Goal: Task Accomplishment & Management: Use online tool/utility

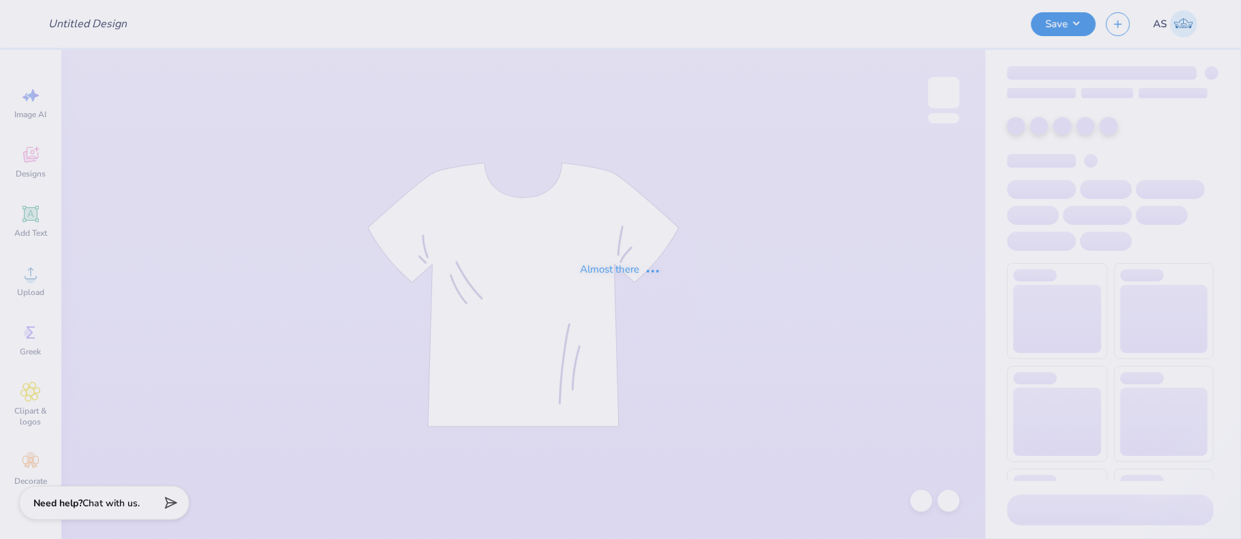
type input "lip synce 1"
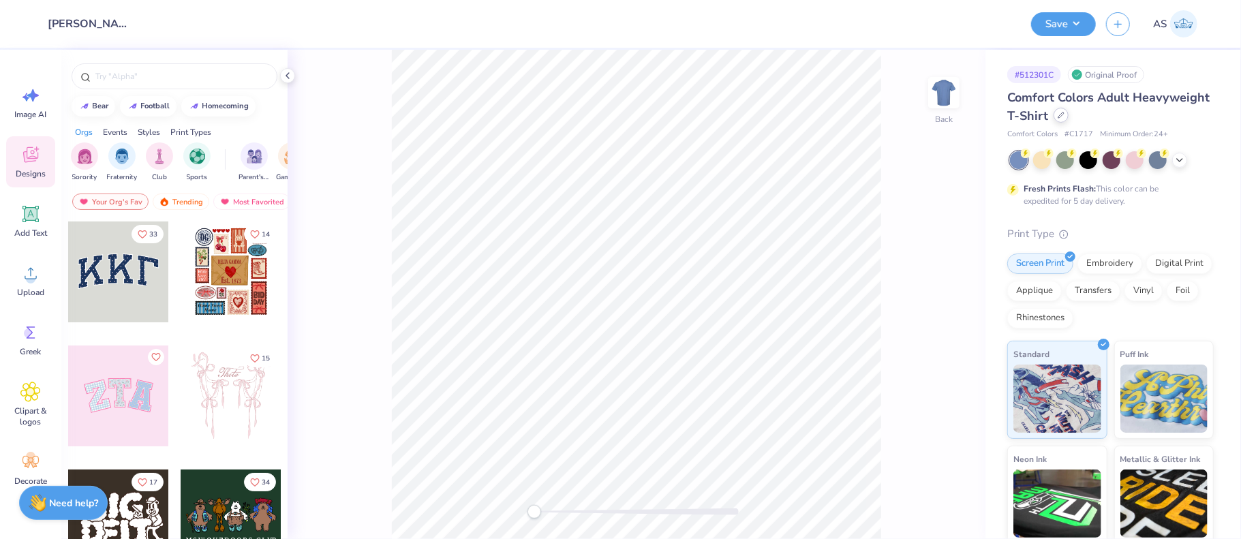
click at [1069, 118] on div at bounding box center [1061, 115] width 15 height 15
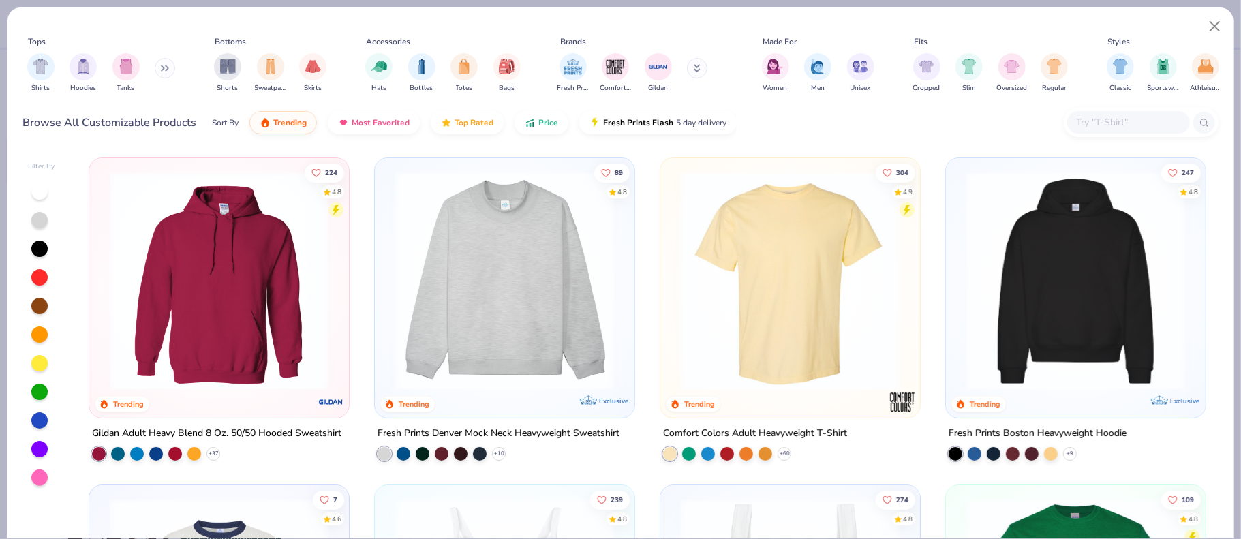
click at [1108, 117] on input "text" at bounding box center [1127, 123] width 105 height 16
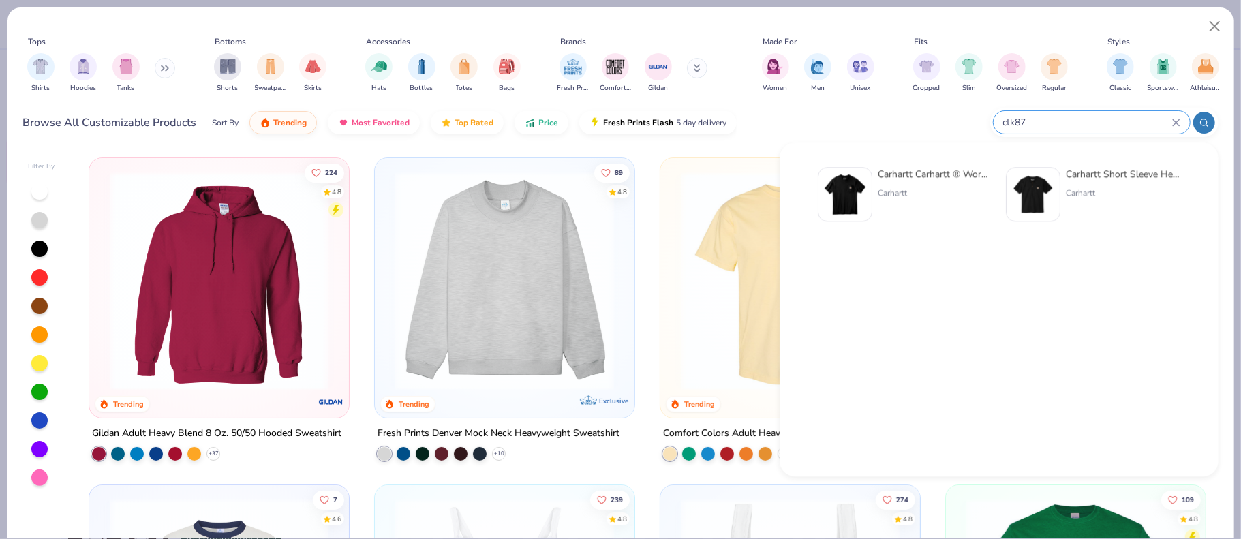
type input "ctk87"
click at [927, 174] on div "Carhartt Carhartt ® Workwear Pocket Short Sleeve T-Shirt" at bounding box center [935, 174] width 115 height 14
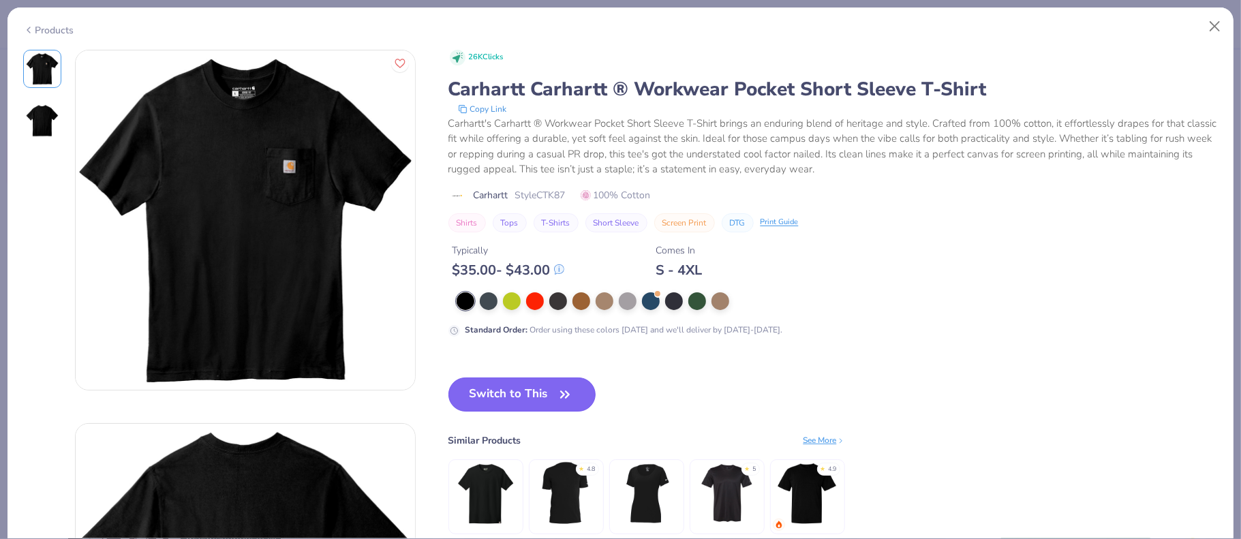
click at [530, 406] on button "Switch to This" at bounding box center [522, 395] width 148 height 34
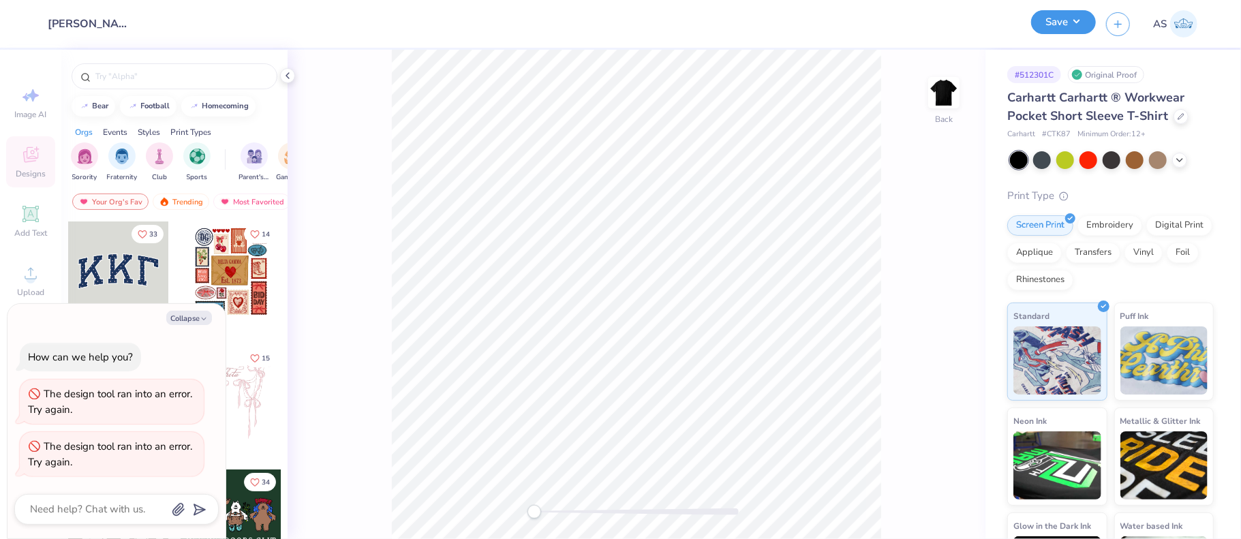
click at [1080, 29] on button "Save" at bounding box center [1063, 22] width 65 height 24
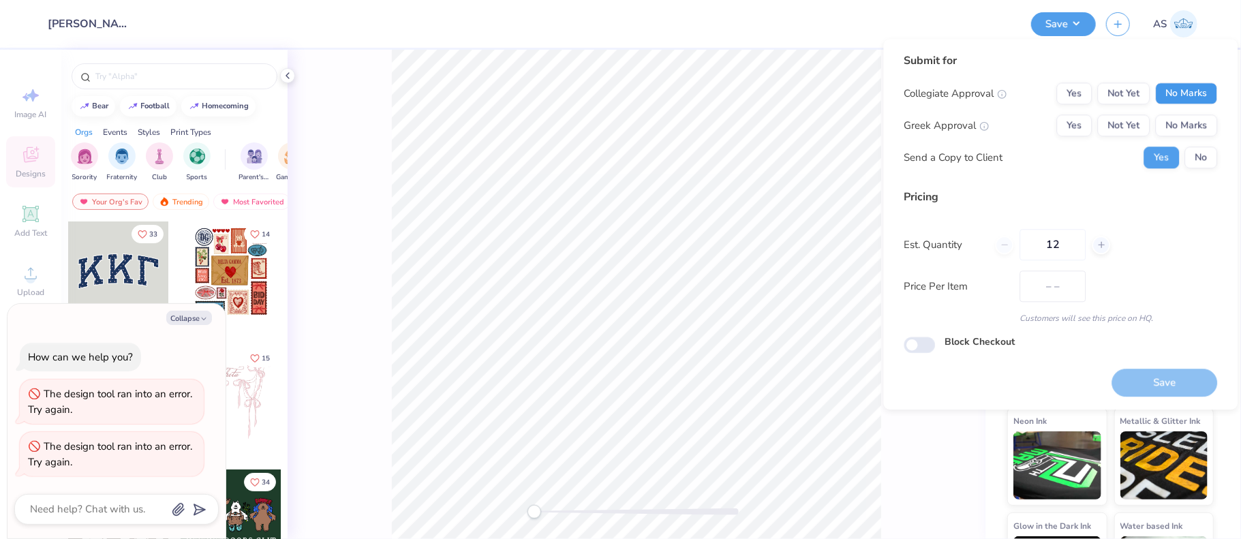
click at [1177, 97] on button "No Marks" at bounding box center [1186, 93] width 62 height 22
click at [1176, 131] on button "No Marks" at bounding box center [1186, 126] width 62 height 22
click at [1197, 168] on button "No" at bounding box center [1201, 158] width 33 height 22
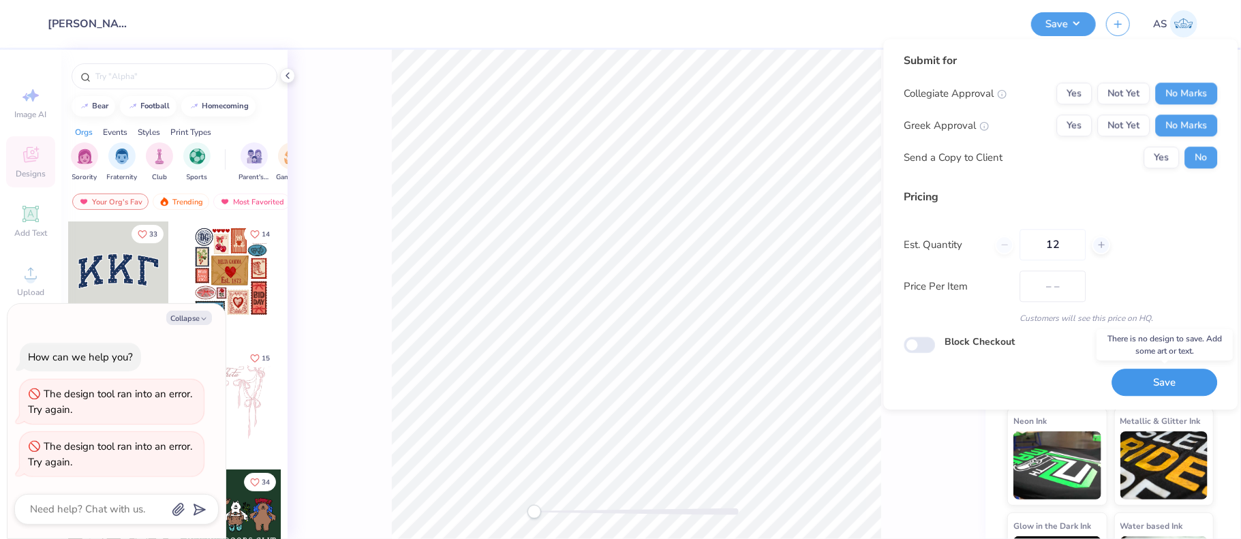
click at [1169, 382] on button "Save" at bounding box center [1165, 383] width 106 height 28
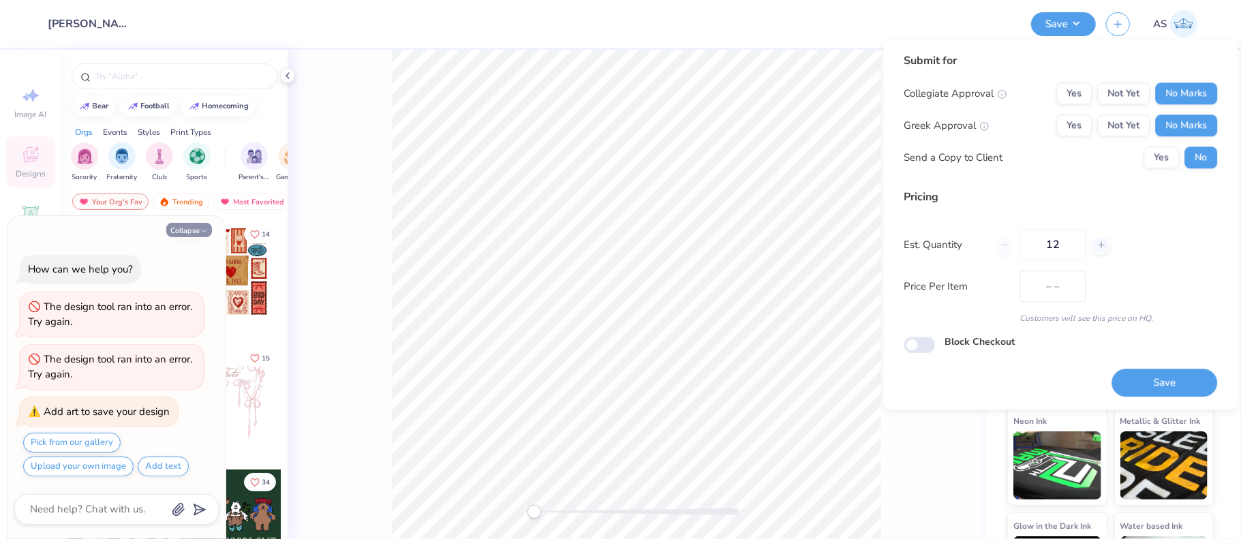
click at [185, 231] on button "Collapse" at bounding box center [189, 230] width 46 height 14
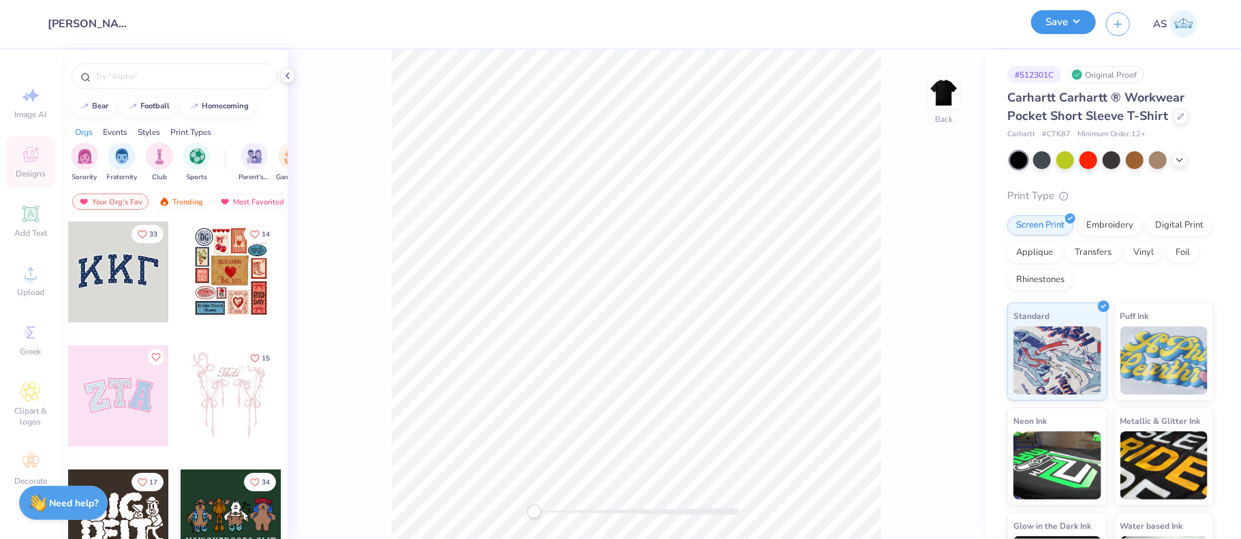
click at [1071, 31] on button "Save" at bounding box center [1063, 22] width 65 height 24
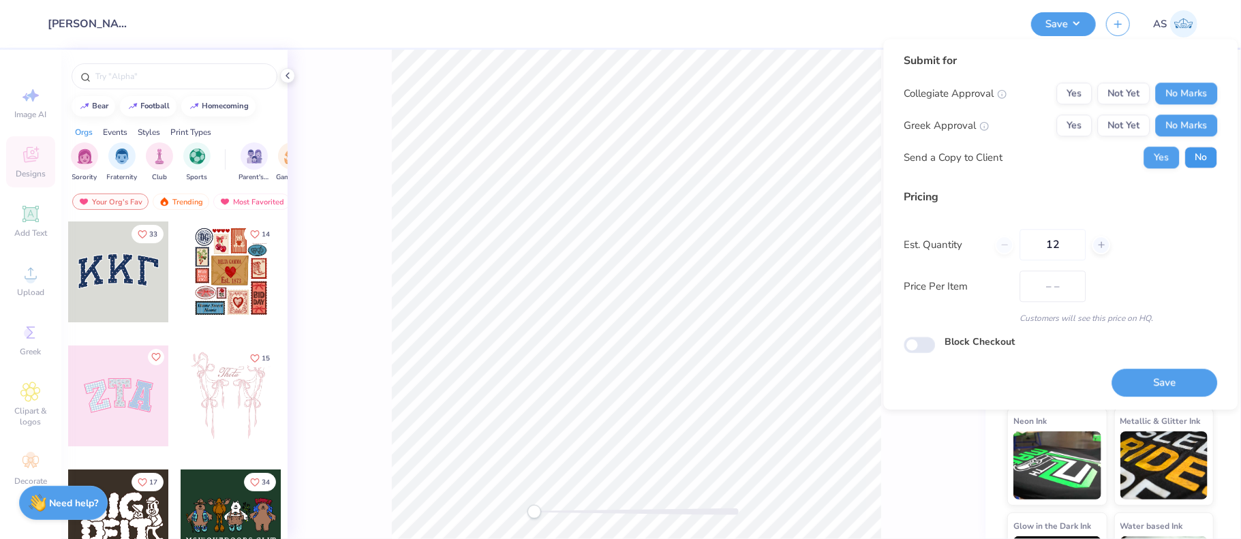
click at [1210, 159] on button "No" at bounding box center [1201, 158] width 33 height 22
click at [1167, 372] on button "Save" at bounding box center [1165, 383] width 106 height 28
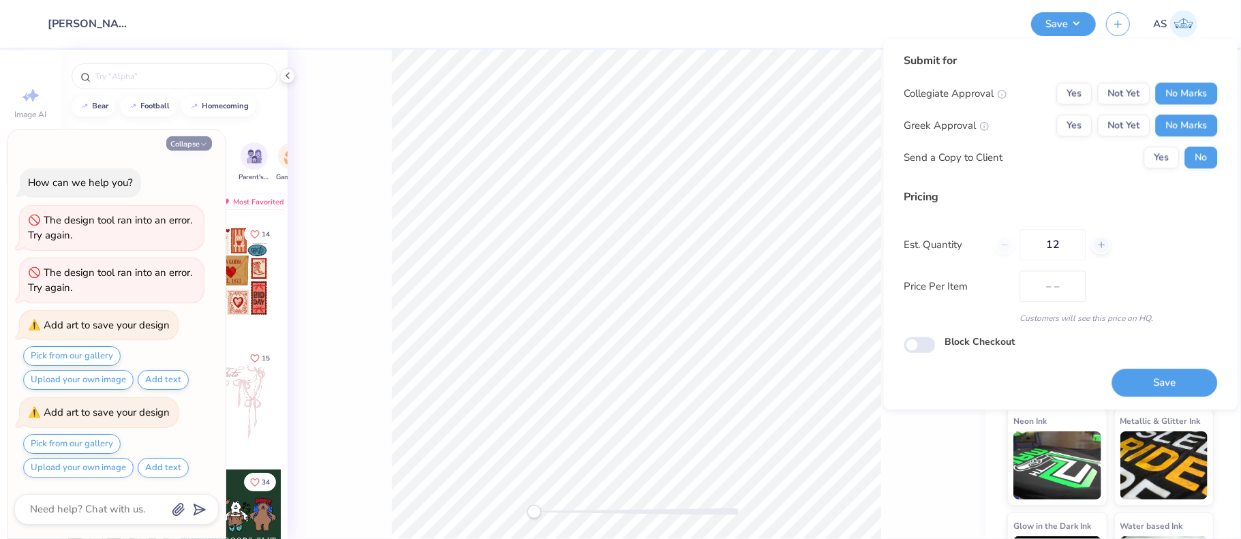
click at [187, 142] on button "Collapse" at bounding box center [189, 143] width 46 height 14
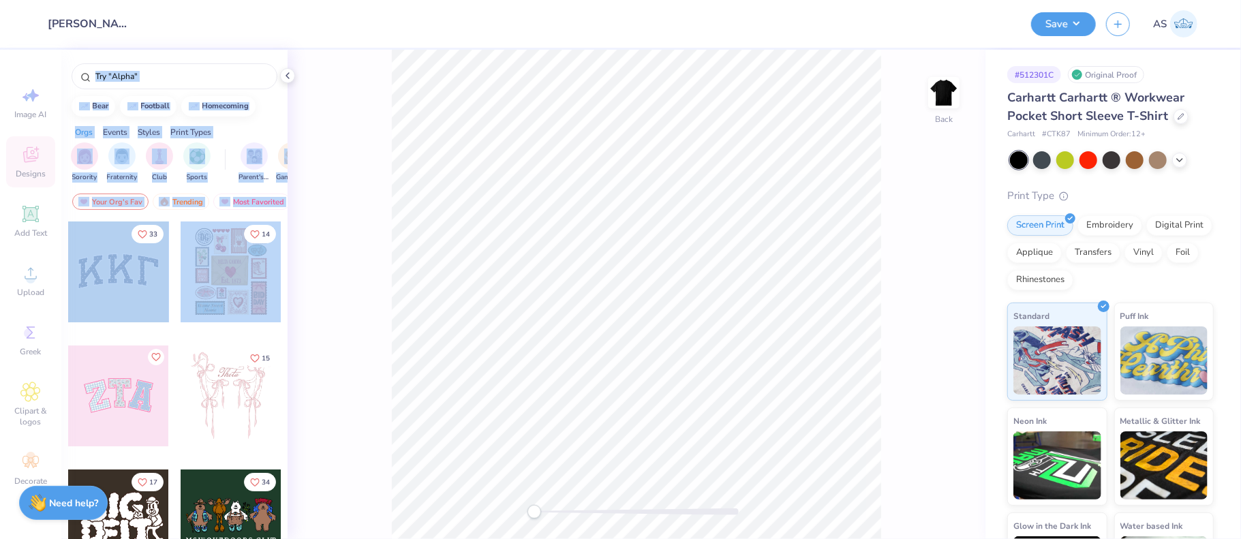
drag, startPoint x: 31, startPoint y: 217, endPoint x: 203, endPoint y: 226, distance: 171.9
click at [219, 226] on div "Design Title [PERSON_NAME] Sketch Tote Save AS Image AI Designs Add Text Upload…" at bounding box center [620, 269] width 1241 height 539
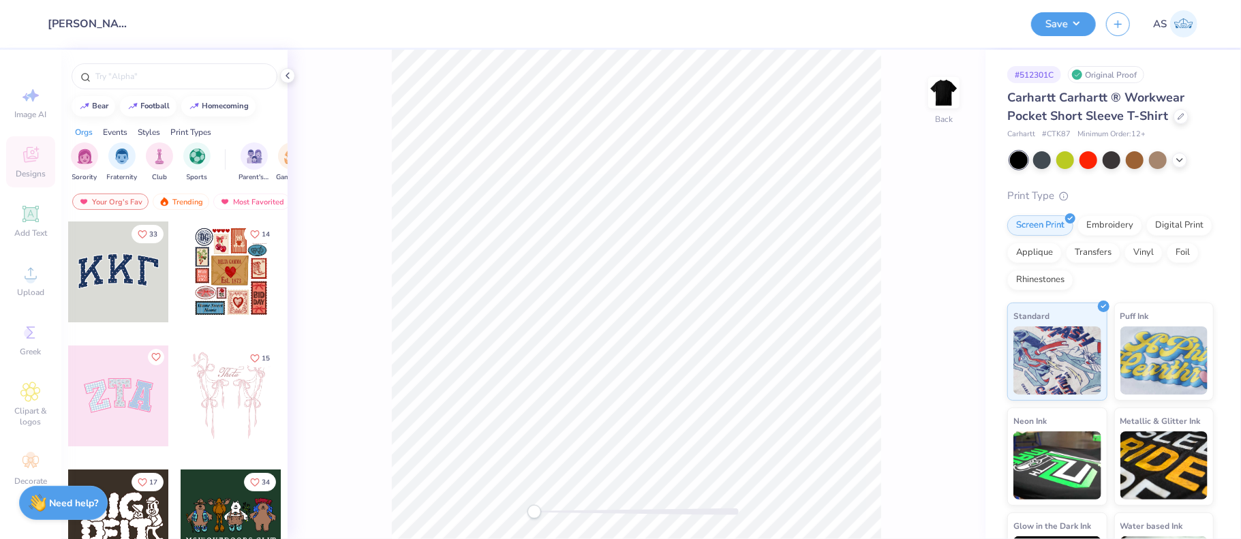
click at [35, 213] on div "Image AI Designs Add Text Upload Greek Clipart & logos Decorate" at bounding box center [30, 286] width 49 height 418
click at [34, 213] on div "Image AI Designs Add Text Upload Greek Clipart & logos Decorate" at bounding box center [30, 286] width 49 height 418
click at [35, 214] on div "Image AI Designs Add Text Upload Greek Clipart & logos Decorate" at bounding box center [30, 286] width 49 height 418
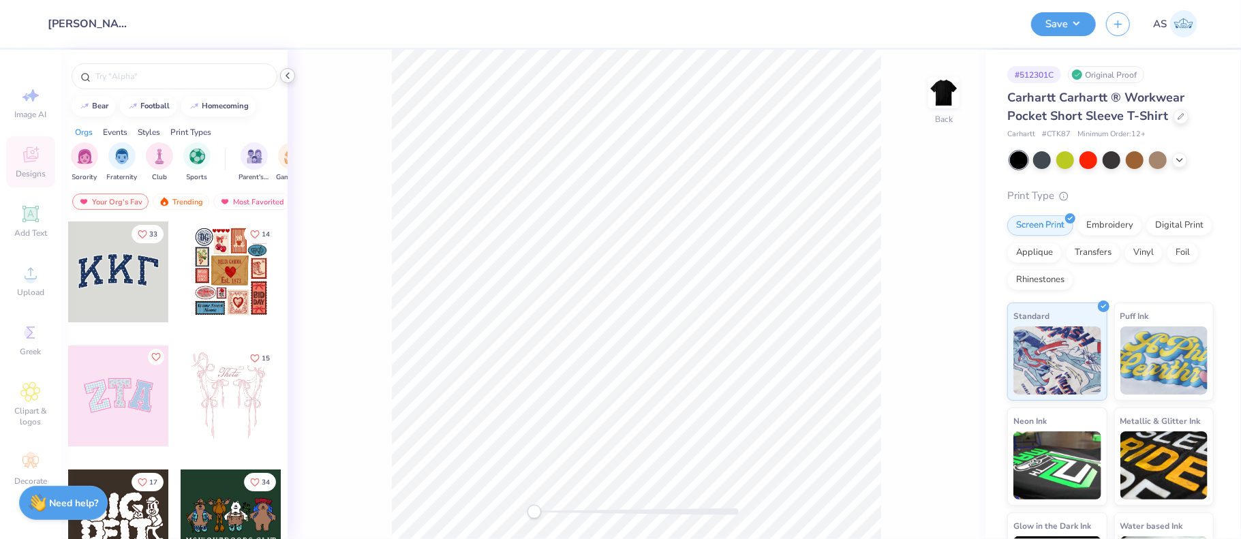
click at [287, 77] on icon at bounding box center [287, 75] width 11 height 11
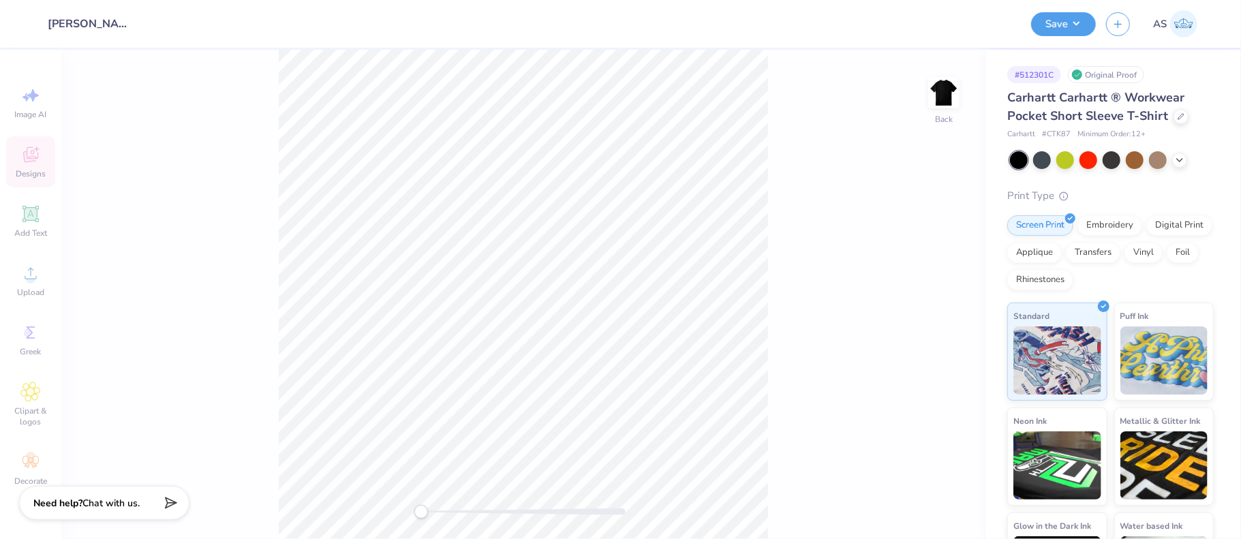
click at [33, 220] on div "Image AI Designs Add Text Upload Greek Clipart & logos Decorate" at bounding box center [30, 286] width 49 height 418
click at [31, 277] on div "Image AI Designs Add Text Upload Greek Clipart & logos Decorate" at bounding box center [30, 286] width 49 height 418
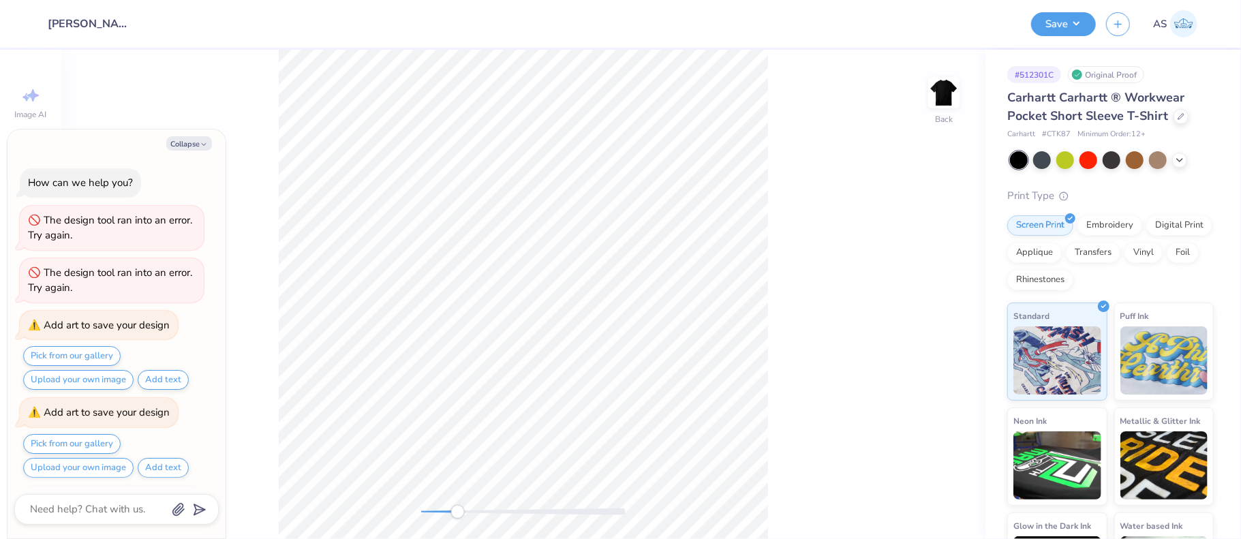
scroll to position [83, 0]
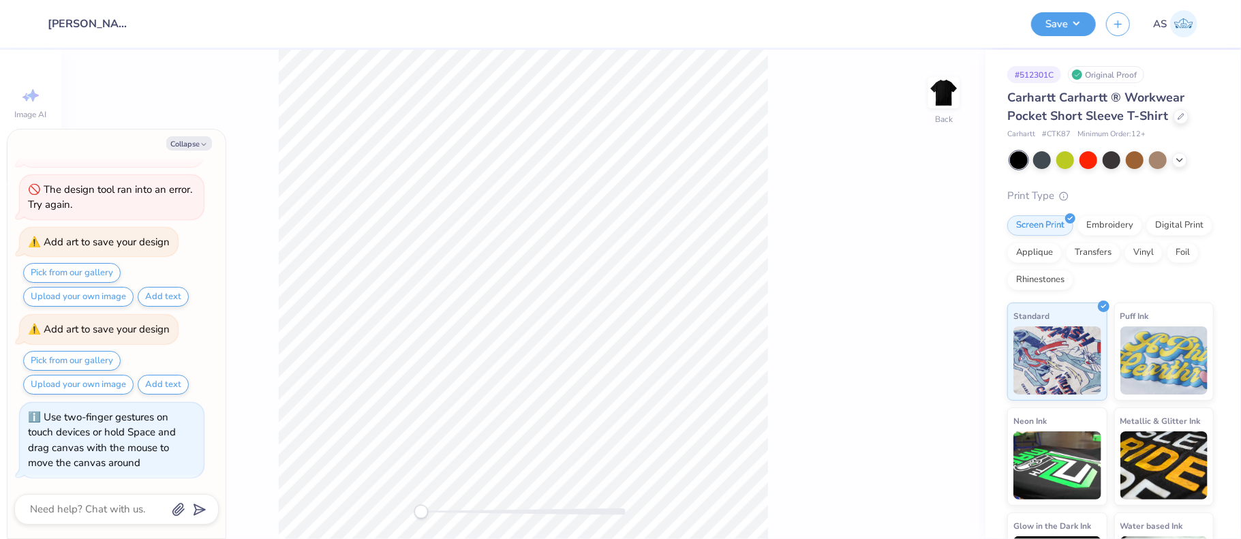
click at [378, 511] on div "Back" at bounding box center [523, 294] width 924 height 489
click at [183, 143] on button "Collapse" at bounding box center [189, 143] width 46 height 14
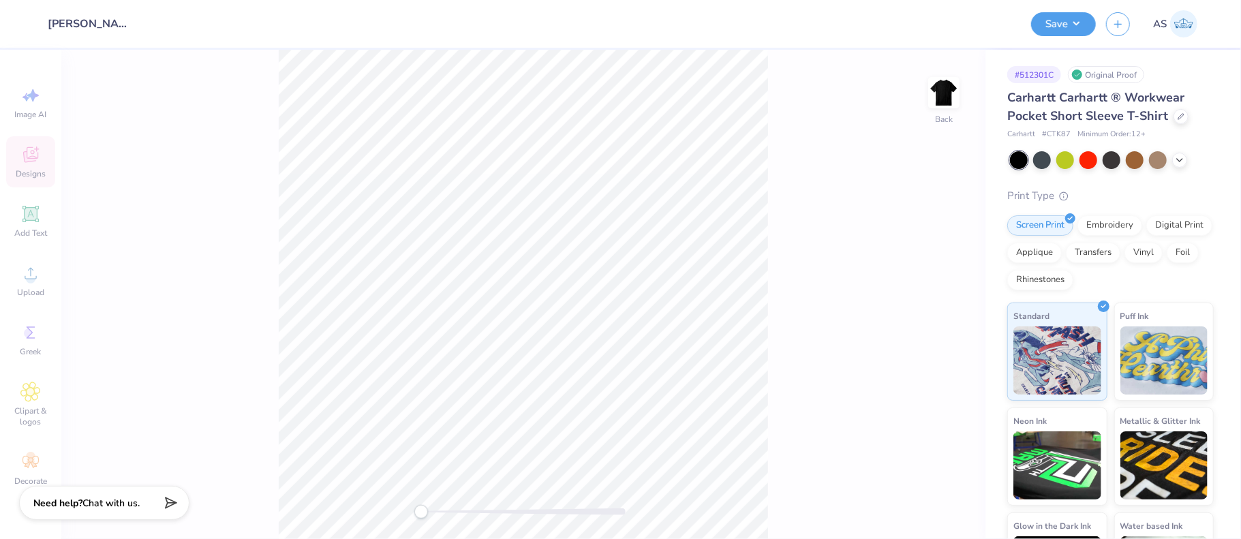
click at [34, 217] on div "Image AI Designs Add Text Upload Greek Clipart & logos Decorate" at bounding box center [30, 286] width 49 height 418
click at [31, 161] on div "Image AI Designs Add Text Upload Greek Clipart & logos Decorate" at bounding box center [30, 286] width 49 height 418
click at [1178, 120] on div at bounding box center [1181, 115] width 15 height 15
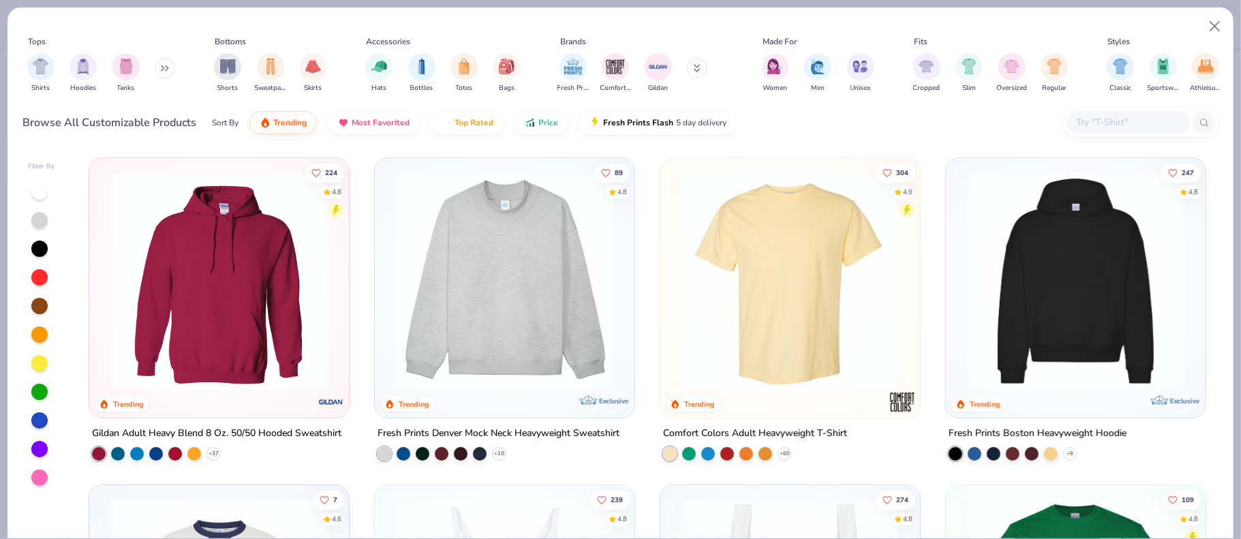
click at [850, 247] on img at bounding box center [790, 281] width 232 height 219
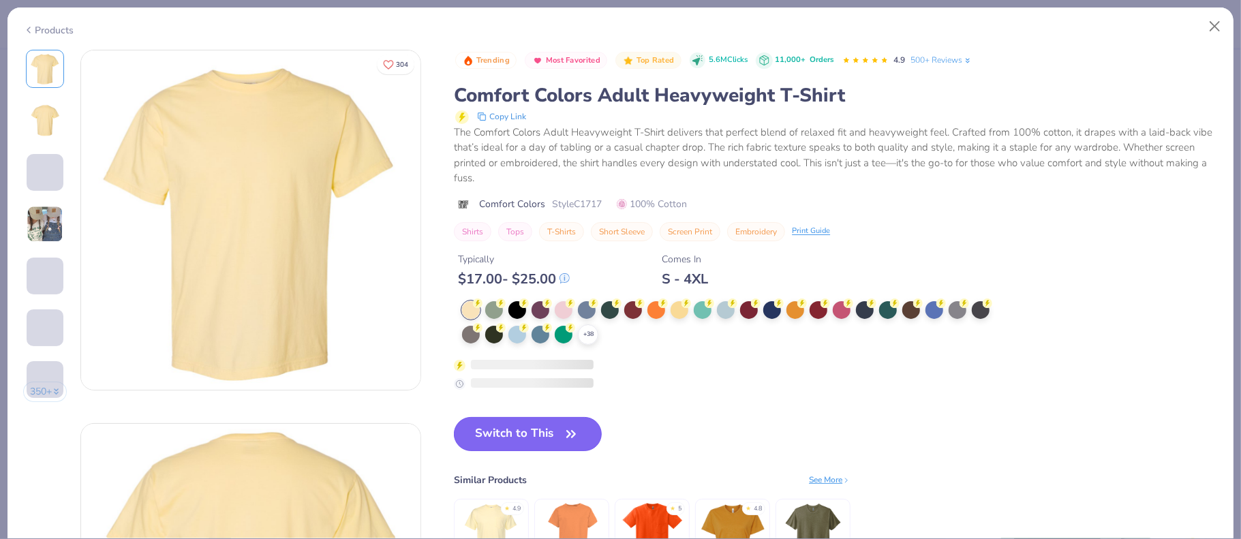
click at [511, 433] on button "Switch to This" at bounding box center [528, 434] width 148 height 34
click at [573, 436] on icon "button" at bounding box center [571, 434] width 8 height 6
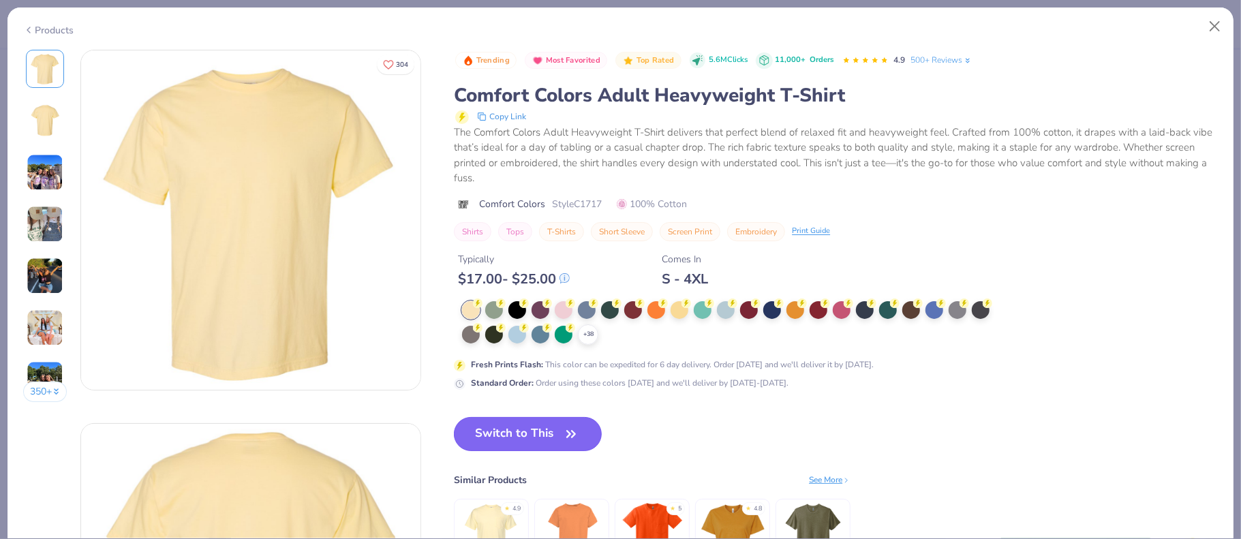
scroll to position [136, 0]
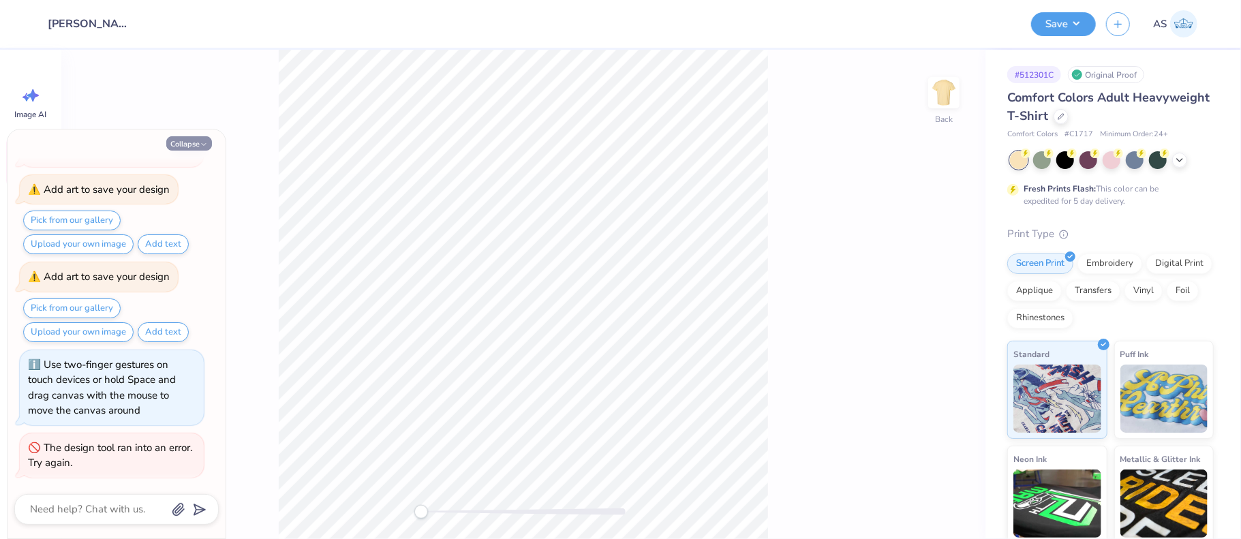
click at [184, 147] on button "Collapse" at bounding box center [189, 143] width 46 height 14
type textarea "x"
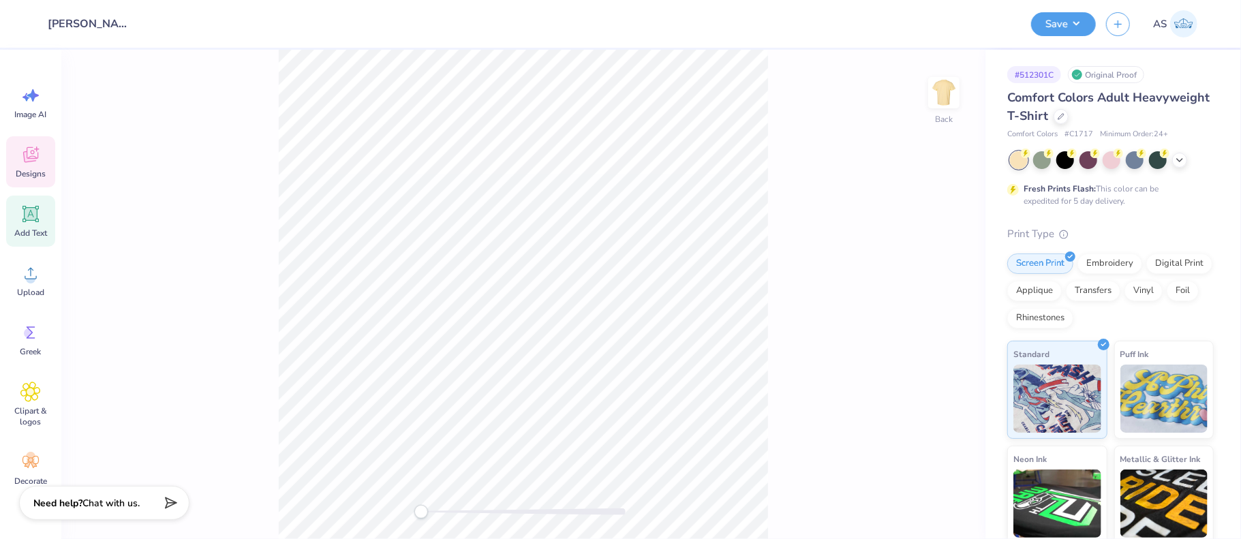
click at [29, 222] on icon at bounding box center [30, 214] width 20 height 20
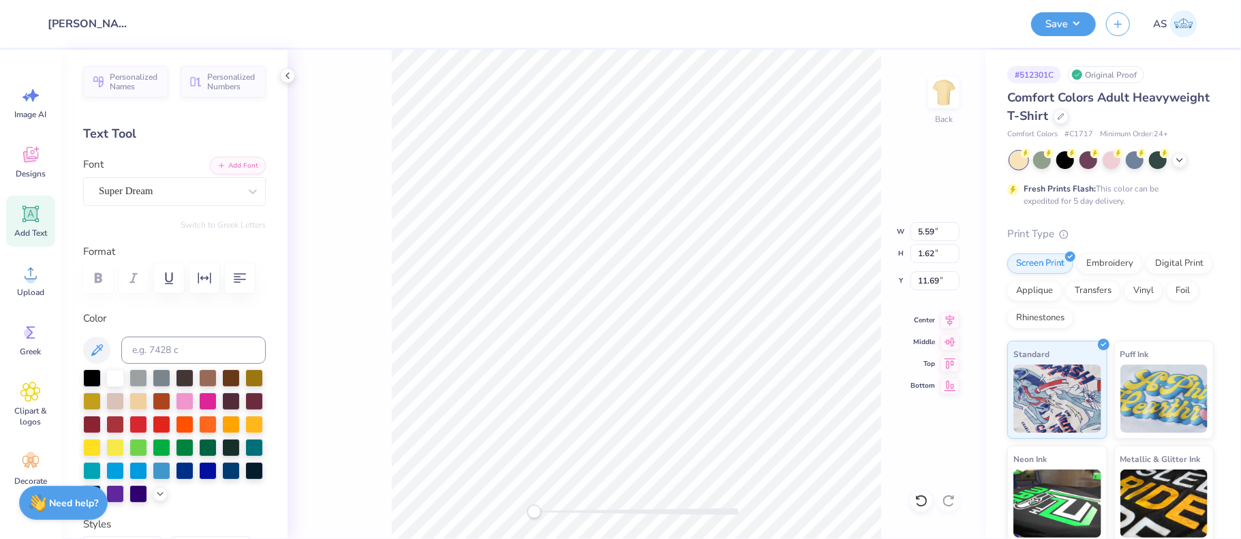
scroll to position [11, 1]
type textarea "TEaXT"
type textarea "a"
click at [1065, 115] on icon at bounding box center [1061, 115] width 7 height 7
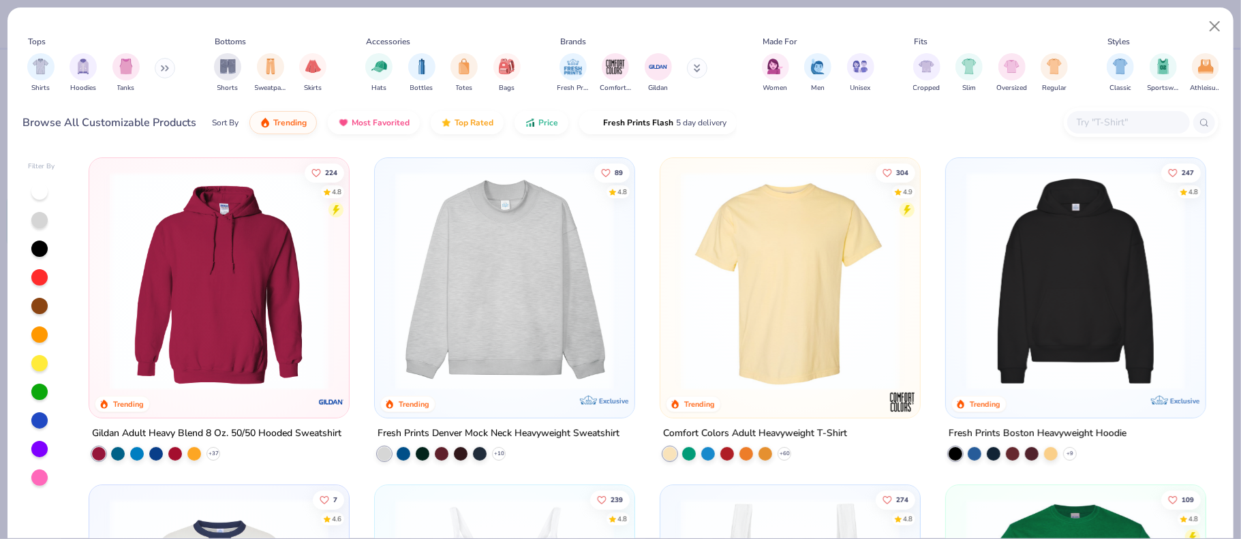
click at [1112, 123] on input "text" at bounding box center [1127, 123] width 105 height 16
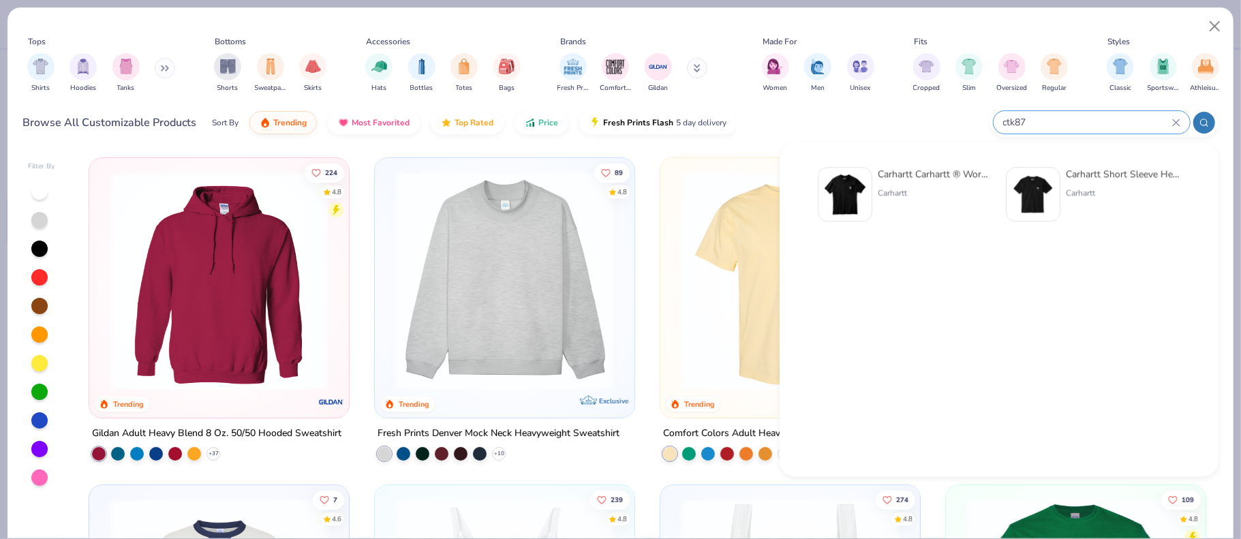
type input "ctk87"
click at [934, 179] on div "Carhartt Carhartt ® Workwear Pocket Short Sleeve T-Shirt" at bounding box center [935, 174] width 115 height 14
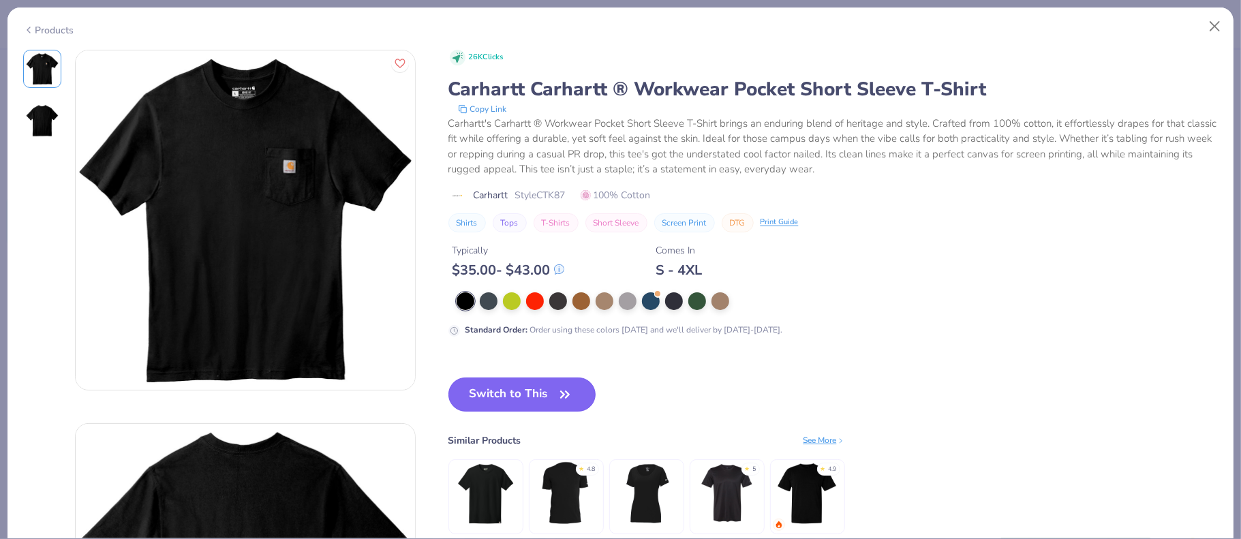
click at [488, 386] on button "Switch to This" at bounding box center [522, 395] width 148 height 34
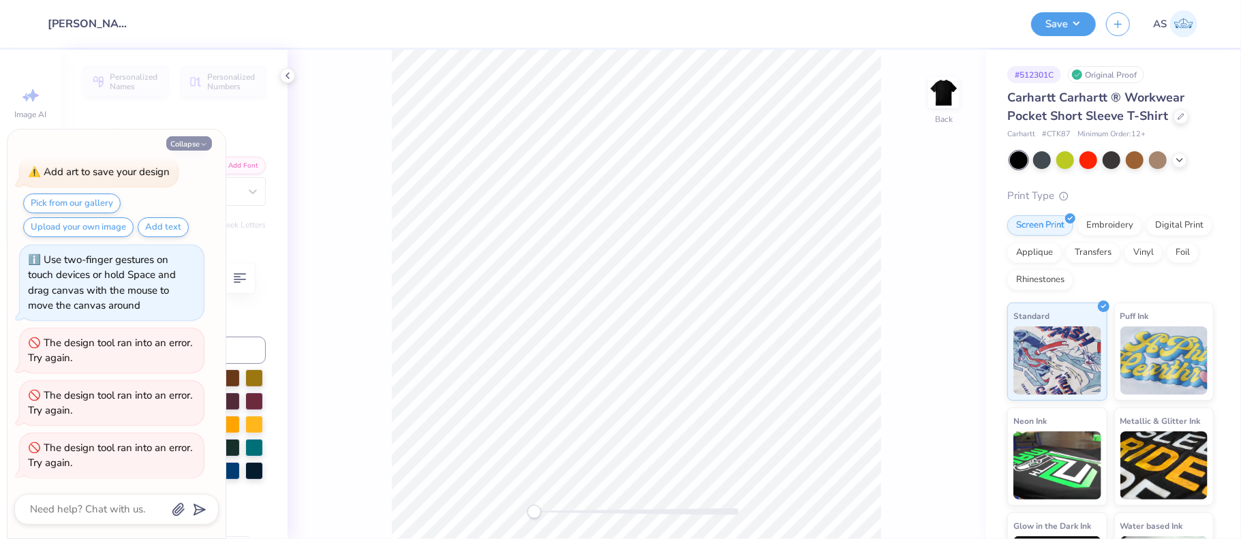
click at [187, 138] on button "Collapse" at bounding box center [189, 143] width 46 height 14
type textarea "x"
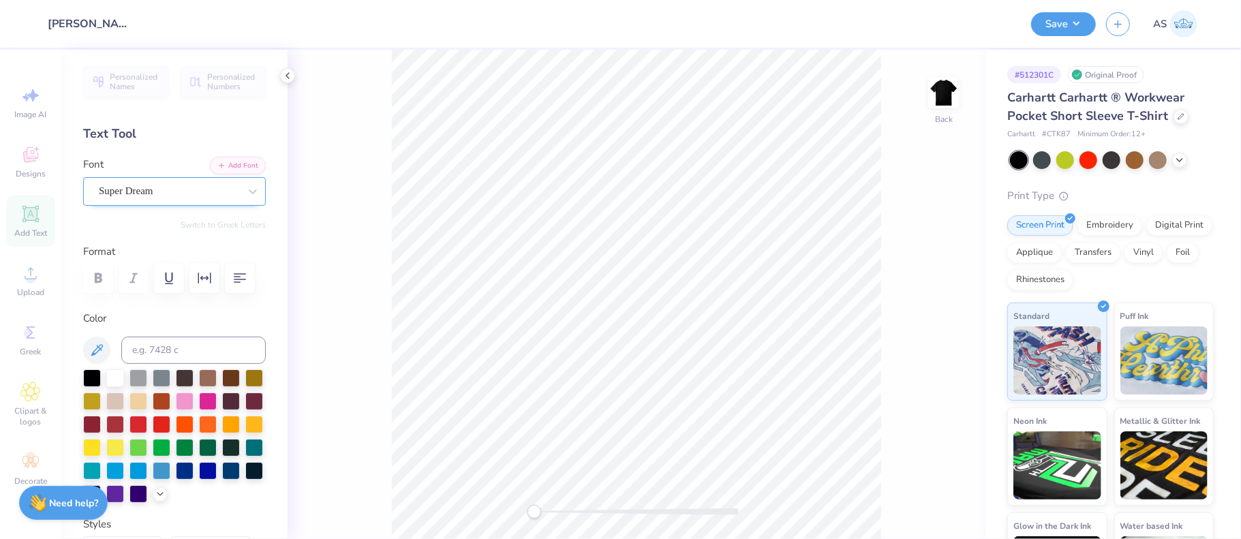
click at [142, 193] on div "Super Dream" at bounding box center [168, 191] width 143 height 21
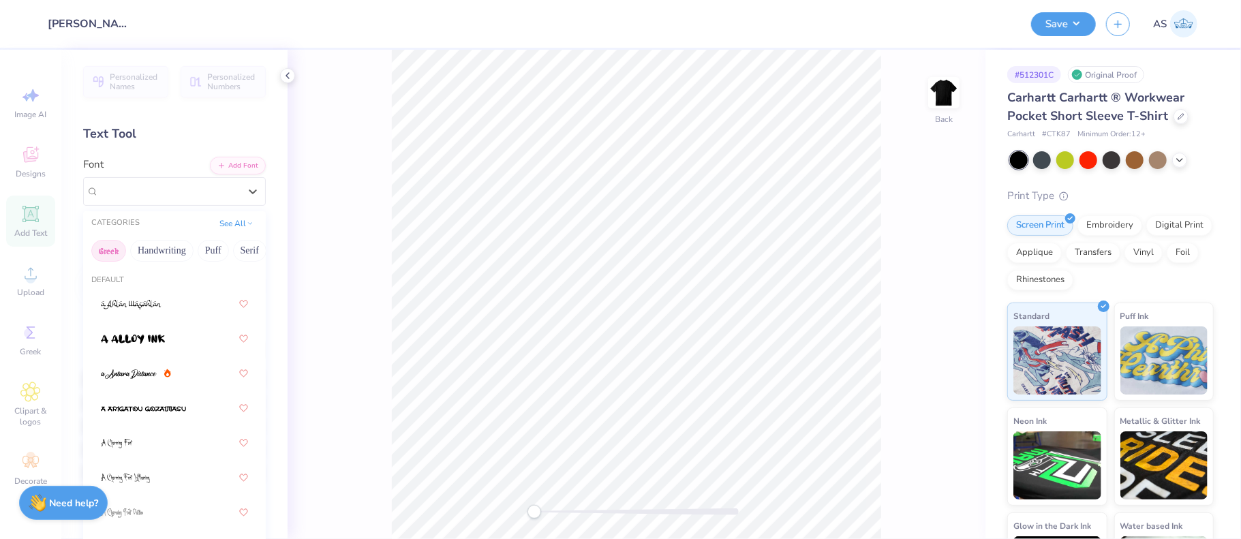
click at [106, 252] on button "Greek" at bounding box center [108, 251] width 35 height 22
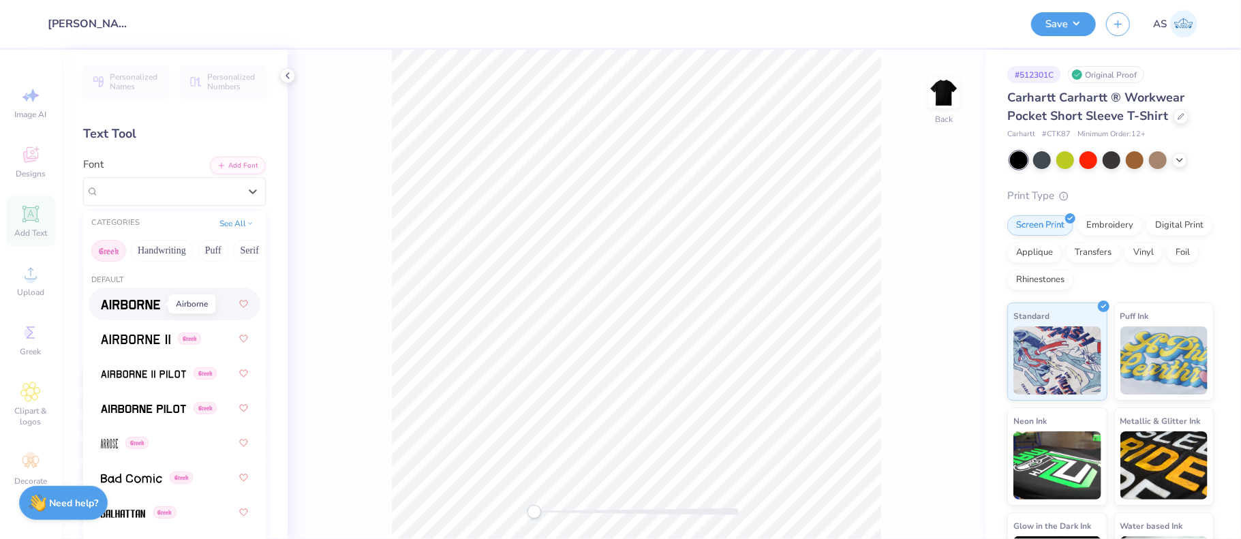
click at [123, 302] on img at bounding box center [130, 305] width 59 height 10
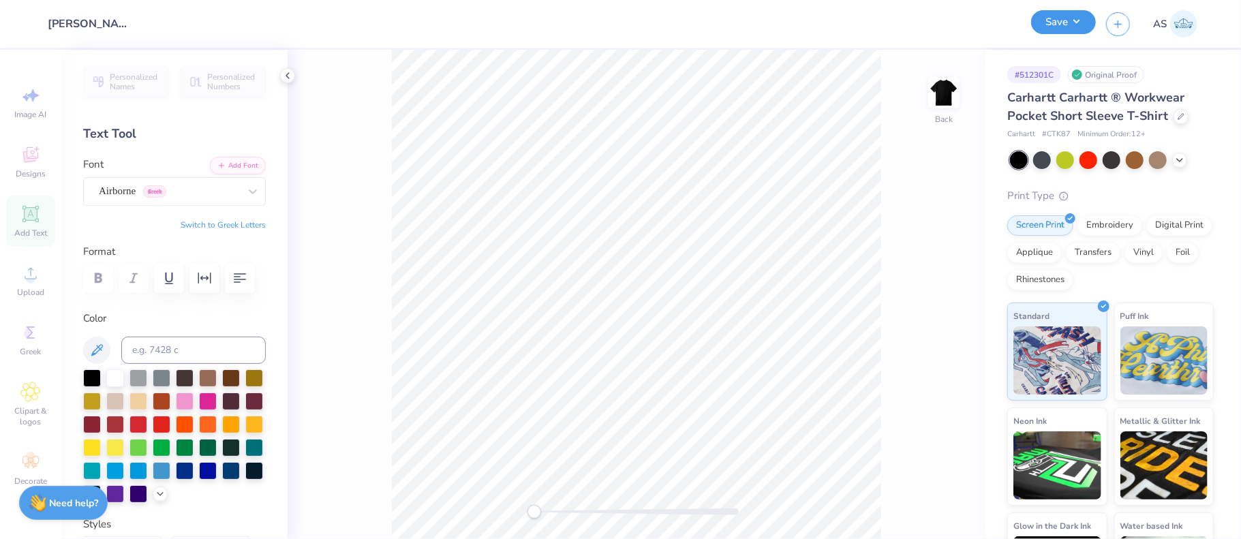
click at [1066, 21] on button "Save" at bounding box center [1063, 22] width 65 height 24
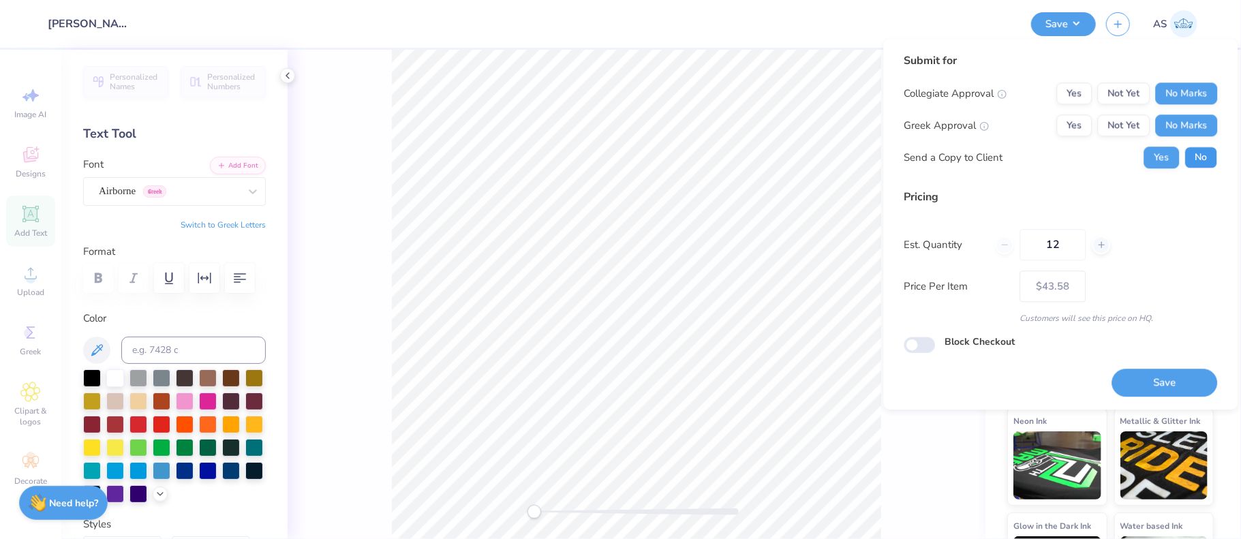
click at [1199, 154] on button "No" at bounding box center [1201, 158] width 33 height 22
click at [1174, 393] on button "Save" at bounding box center [1165, 383] width 106 height 28
type input "$43.58"
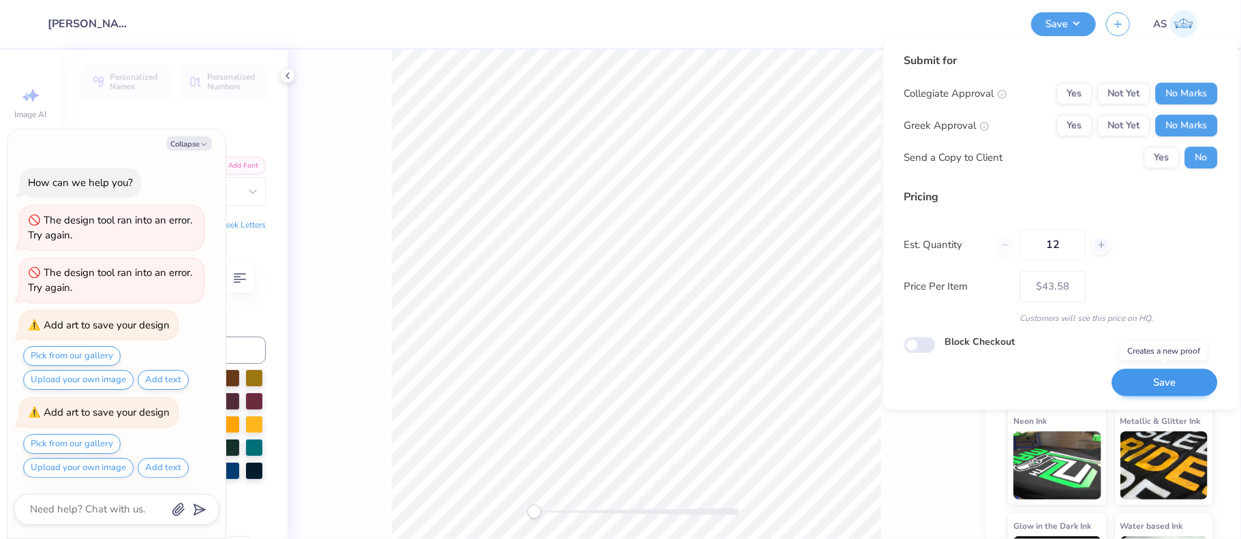
scroll to position [328, 0]
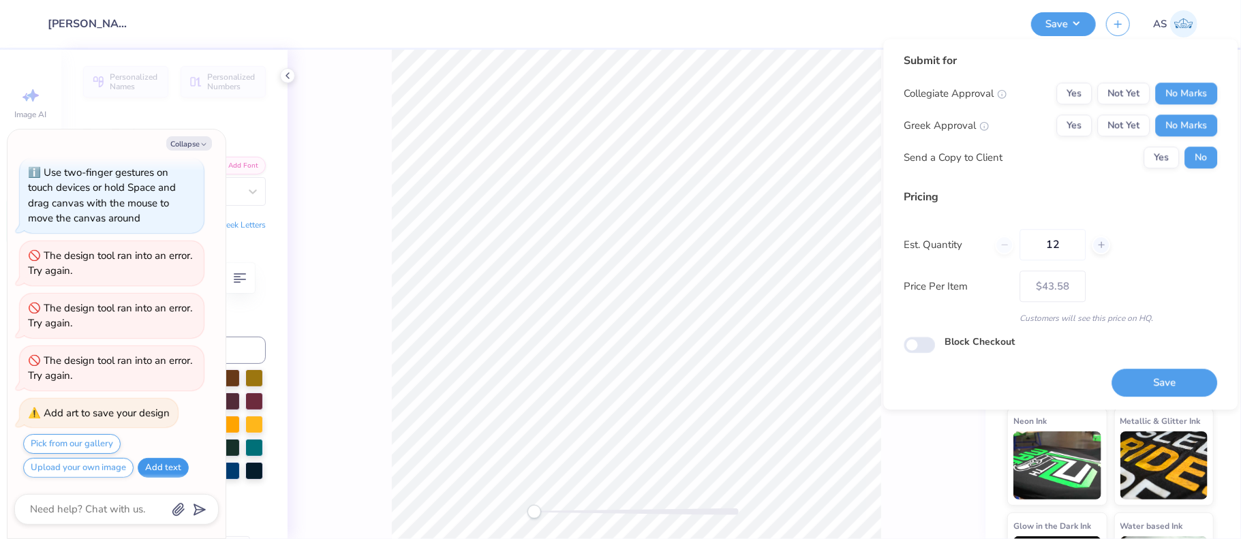
click at [155, 469] on button "Add text" at bounding box center [163, 468] width 51 height 20
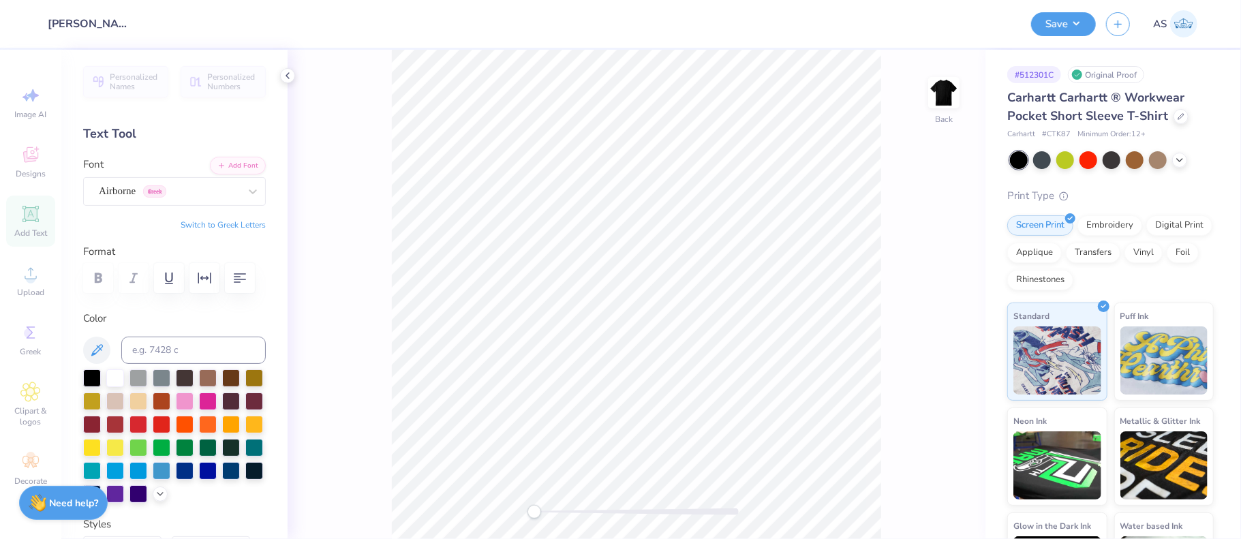
click at [22, 213] on div "Image AI Designs Add Text Upload Greek Clipart & logos Decorate" at bounding box center [30, 286] width 49 height 418
click at [20, 157] on div "Image AI Designs Add Text Upload Greek Clipart & logos Decorate" at bounding box center [30, 286] width 49 height 418
click at [22, 157] on div "Image AI Designs Add Text Upload Greek Clipart & logos Decorate" at bounding box center [30, 286] width 49 height 418
click at [1176, 119] on div at bounding box center [1181, 115] width 15 height 15
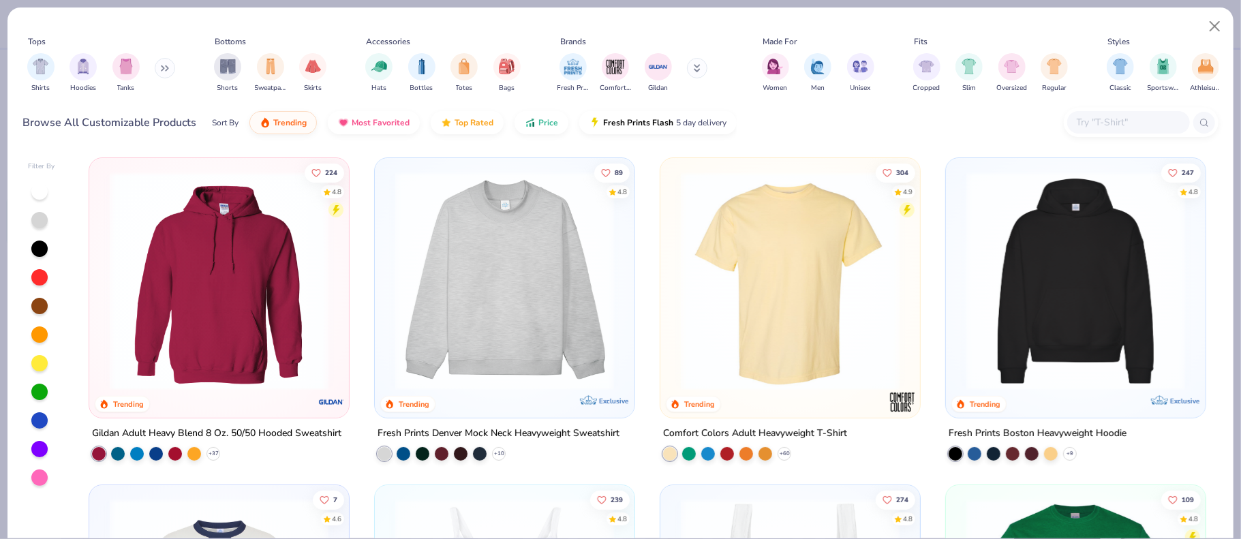
click at [824, 290] on img at bounding box center [790, 281] width 232 height 219
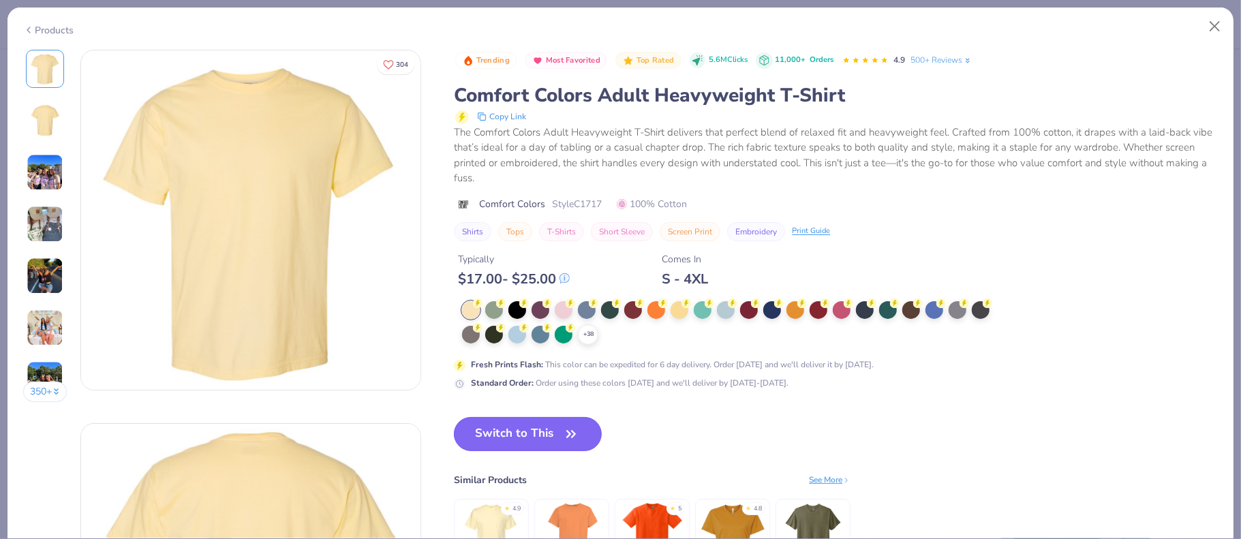
click at [539, 435] on button "Switch to This" at bounding box center [528, 434] width 148 height 34
click at [536, 430] on button "Switch to This" at bounding box center [528, 434] width 148 height 34
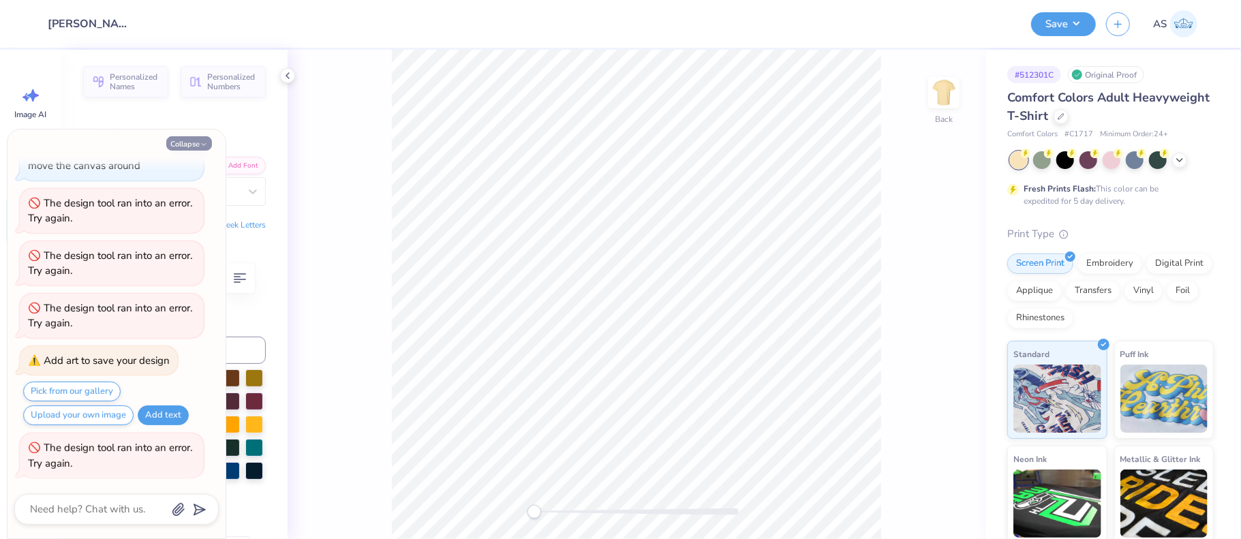
click at [194, 142] on button "Collapse" at bounding box center [189, 143] width 46 height 14
type textarea "x"
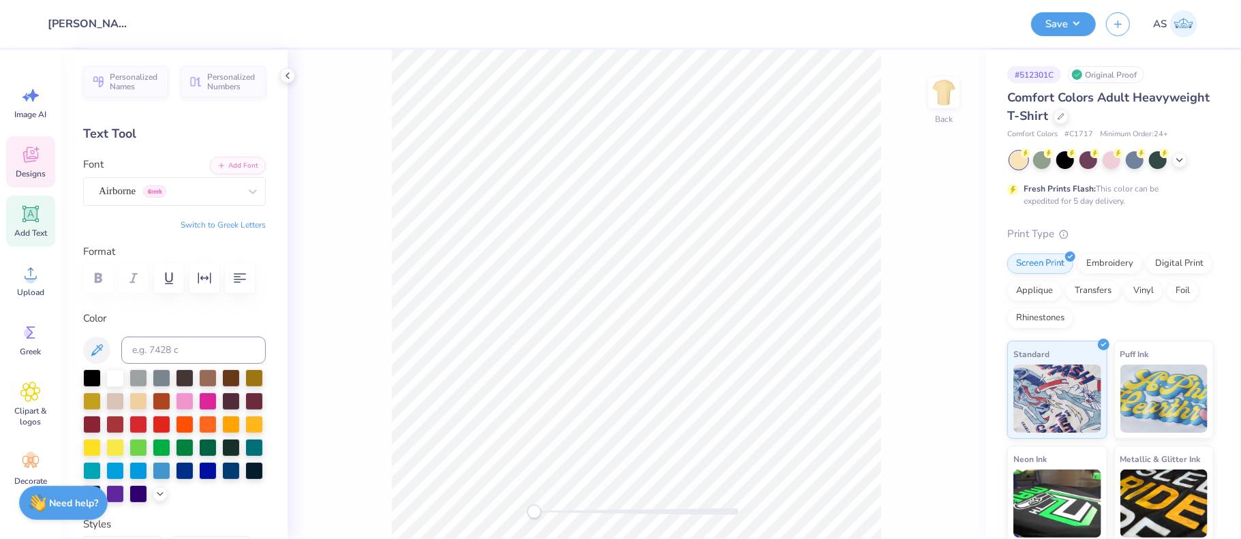
click at [28, 155] on icon at bounding box center [30, 154] width 20 height 20
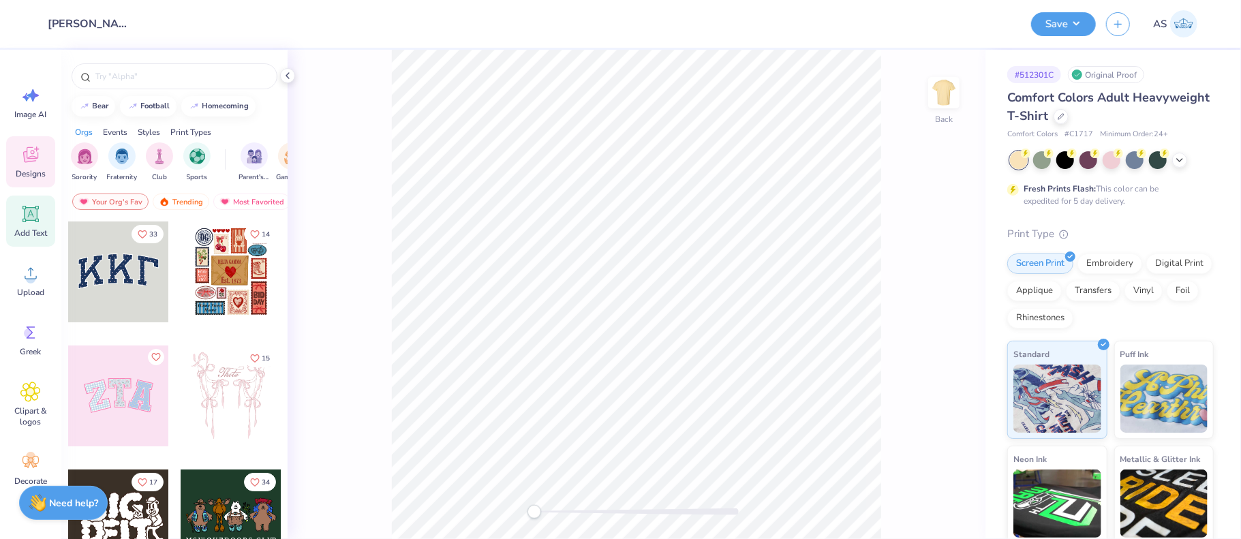
click at [30, 211] on icon at bounding box center [30, 214] width 16 height 16
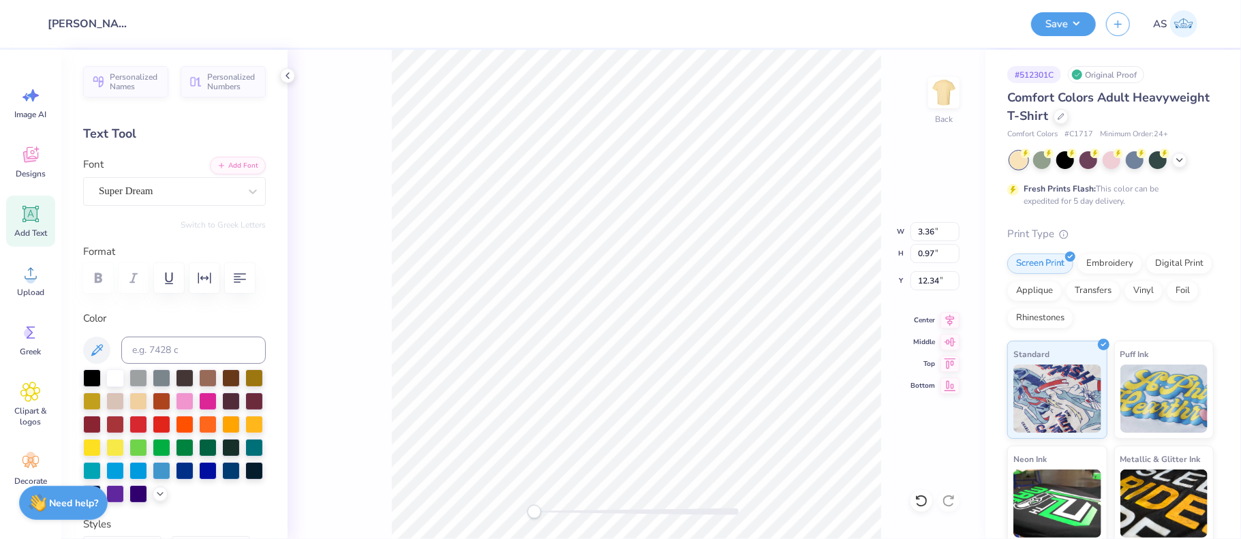
type input "3.36"
type input "0.97"
type input "12.34"
click at [1065, 112] on icon at bounding box center [1061, 115] width 7 height 7
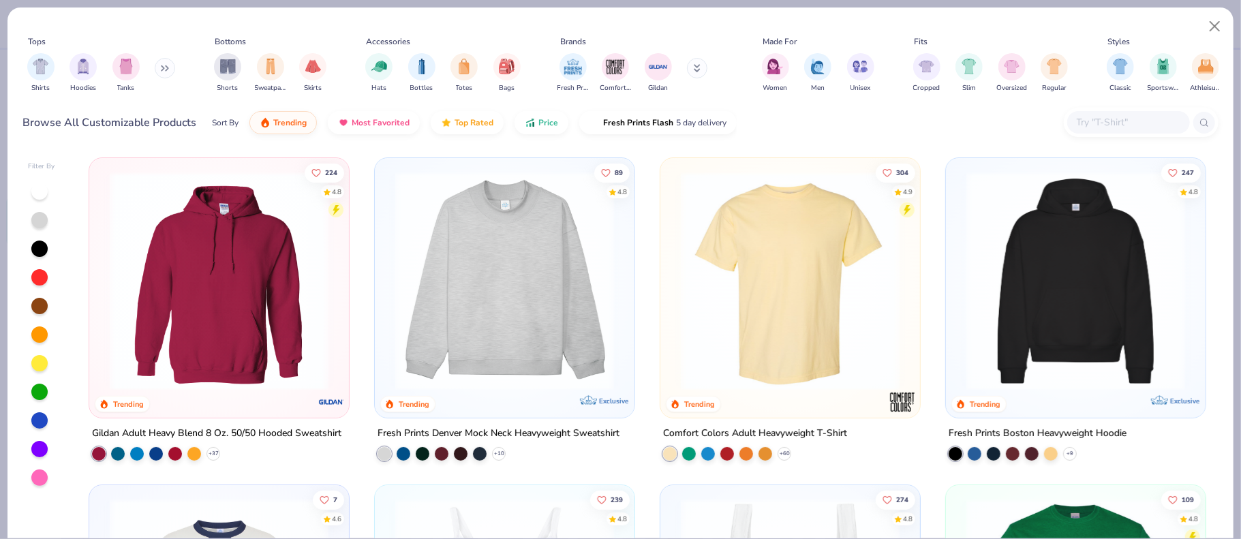
click at [1096, 129] on input "text" at bounding box center [1127, 123] width 105 height 16
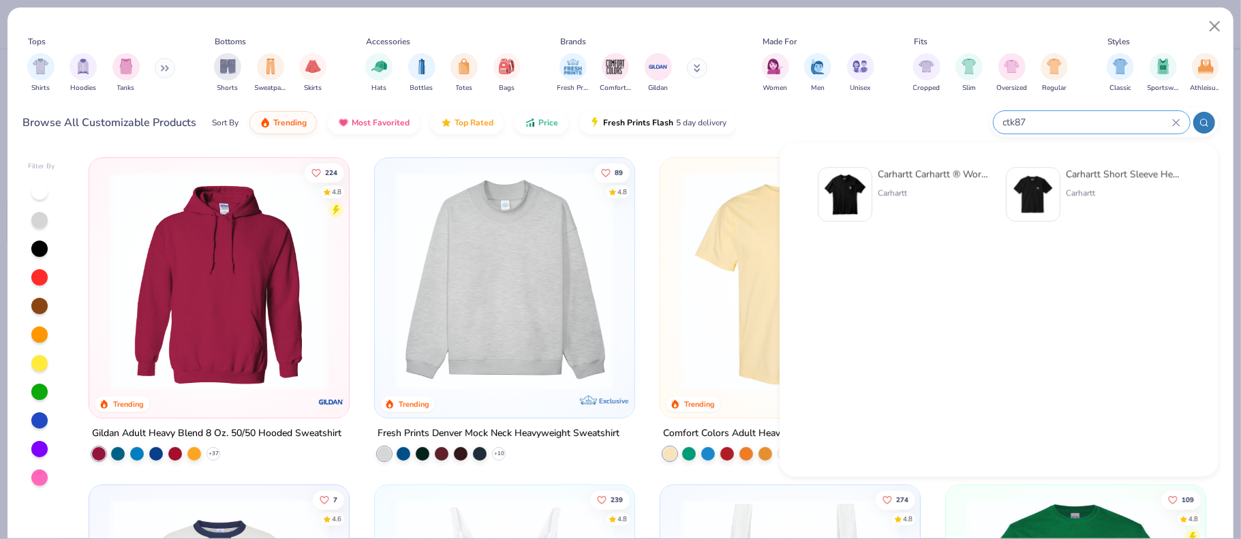
type input "ctk87"
click at [901, 177] on div "Carhartt Carhartt ® Workwear Pocket Short Sleeve T-Shirt" at bounding box center [935, 174] width 115 height 14
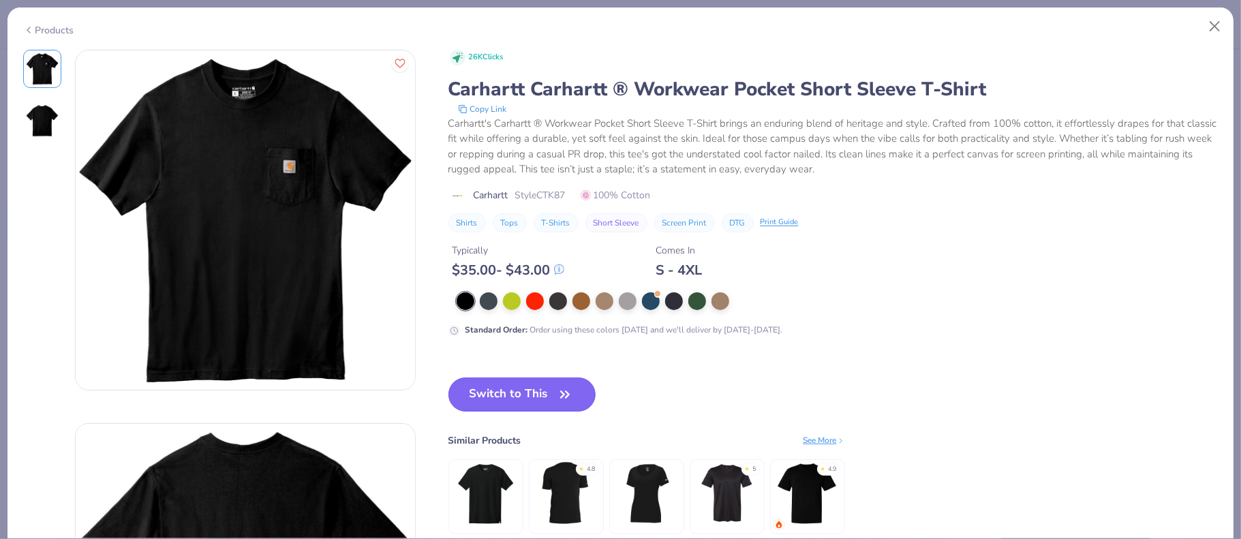
click at [507, 388] on button "Switch to This" at bounding box center [522, 395] width 148 height 34
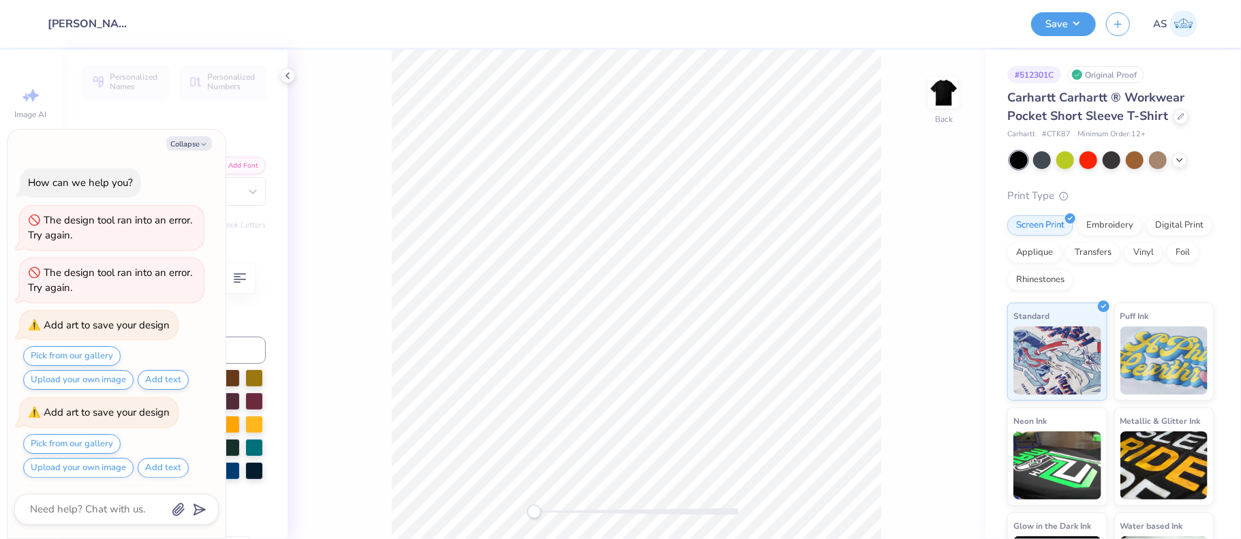
scroll to position [485, 0]
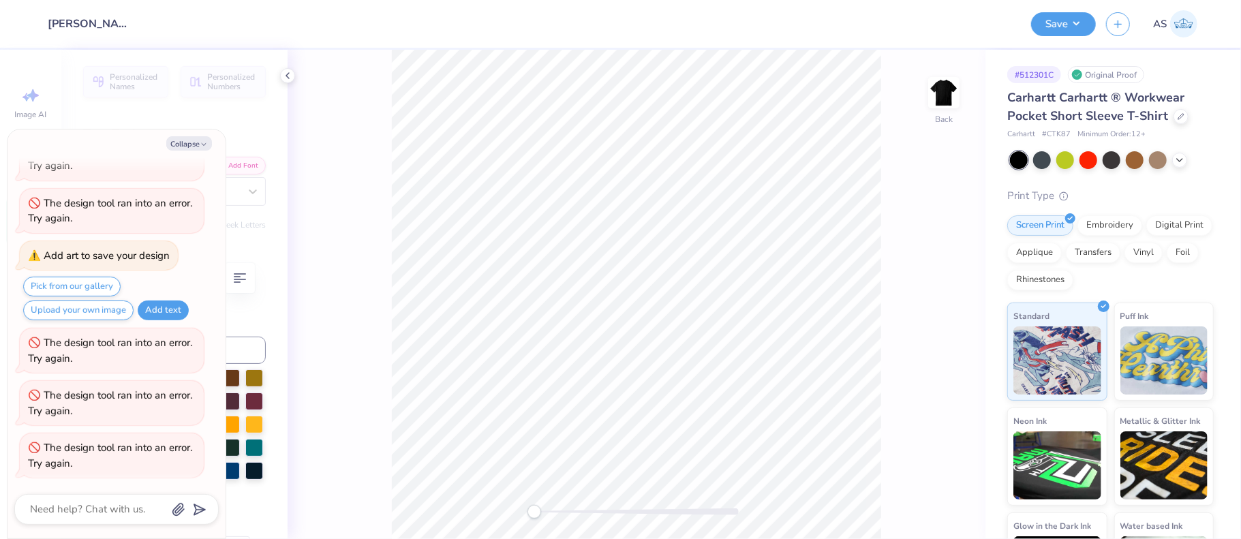
type textarea "x"
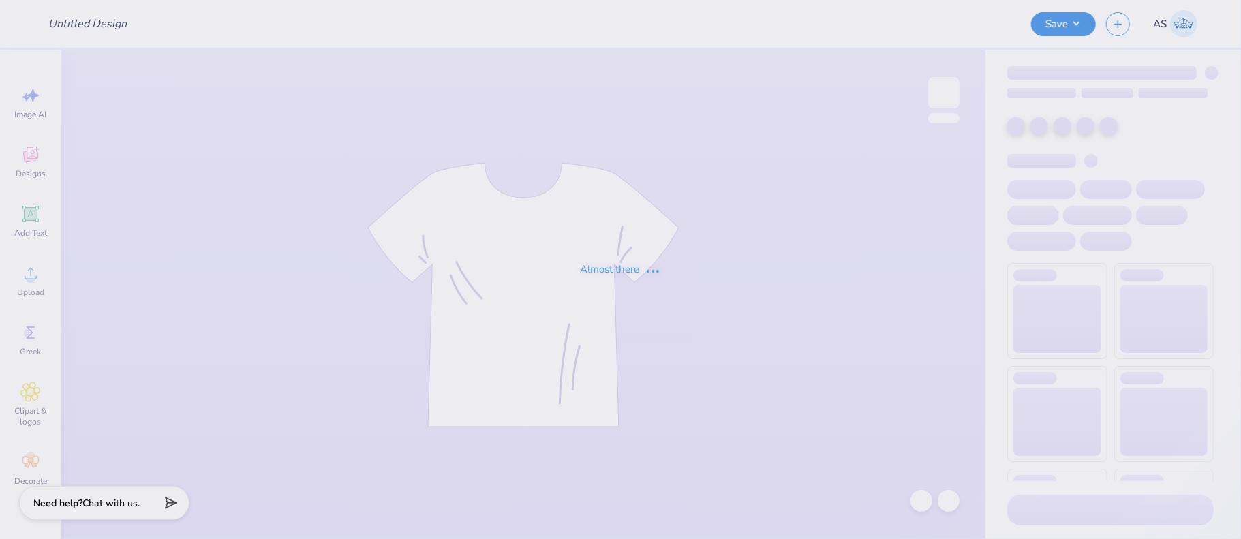
type input "[PERSON_NAME] Sketch Tote"
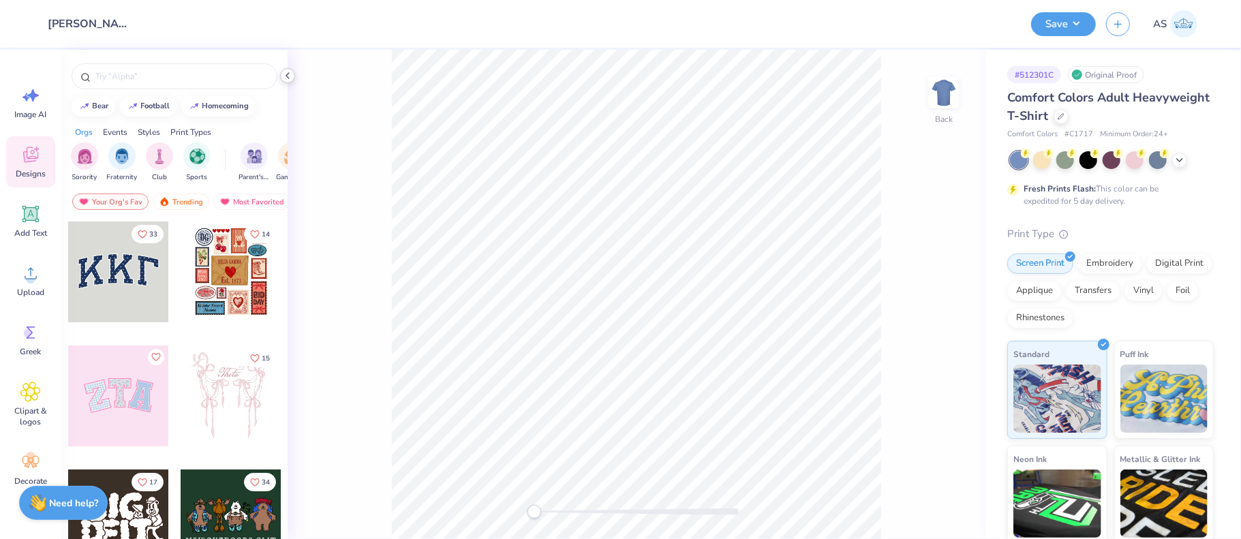
click at [284, 74] on icon at bounding box center [287, 75] width 11 height 11
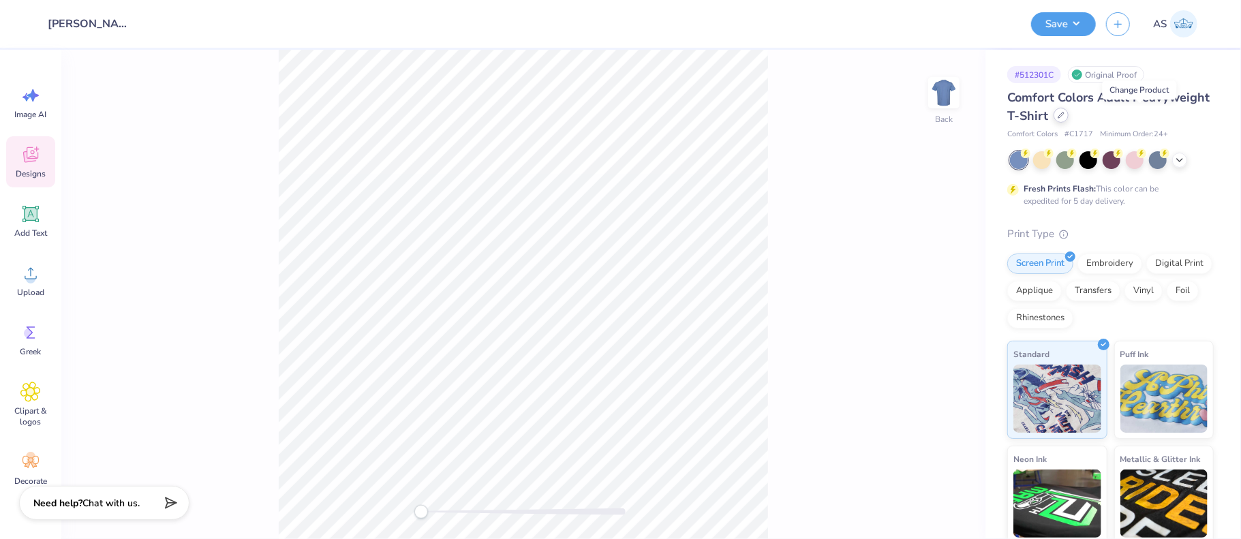
click at [1069, 112] on div at bounding box center [1061, 115] width 15 height 15
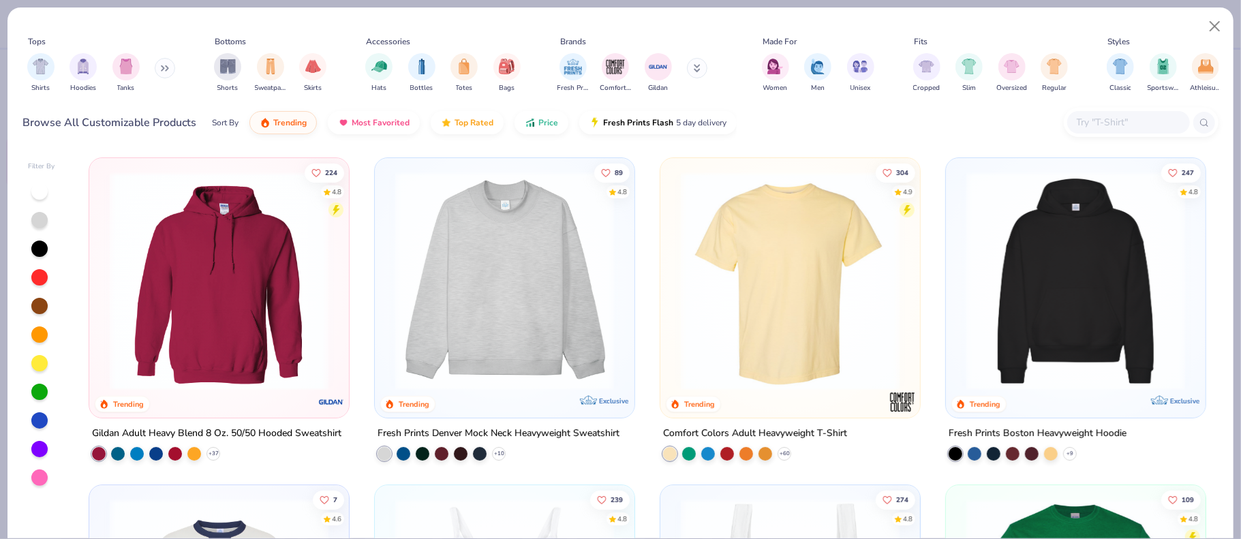
click at [1087, 120] on input "text" at bounding box center [1127, 123] width 105 height 16
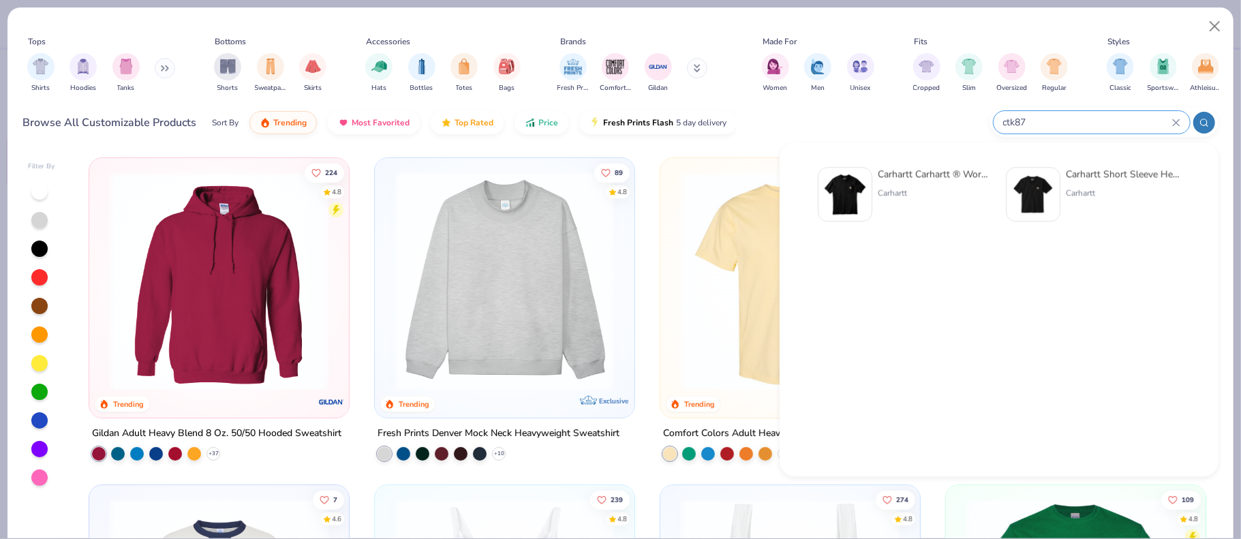
type input "ctk87"
click at [936, 178] on div "Carhartt Carhartt ® Workwear Pocket Short Sleeve T-Shirt" at bounding box center [935, 174] width 115 height 14
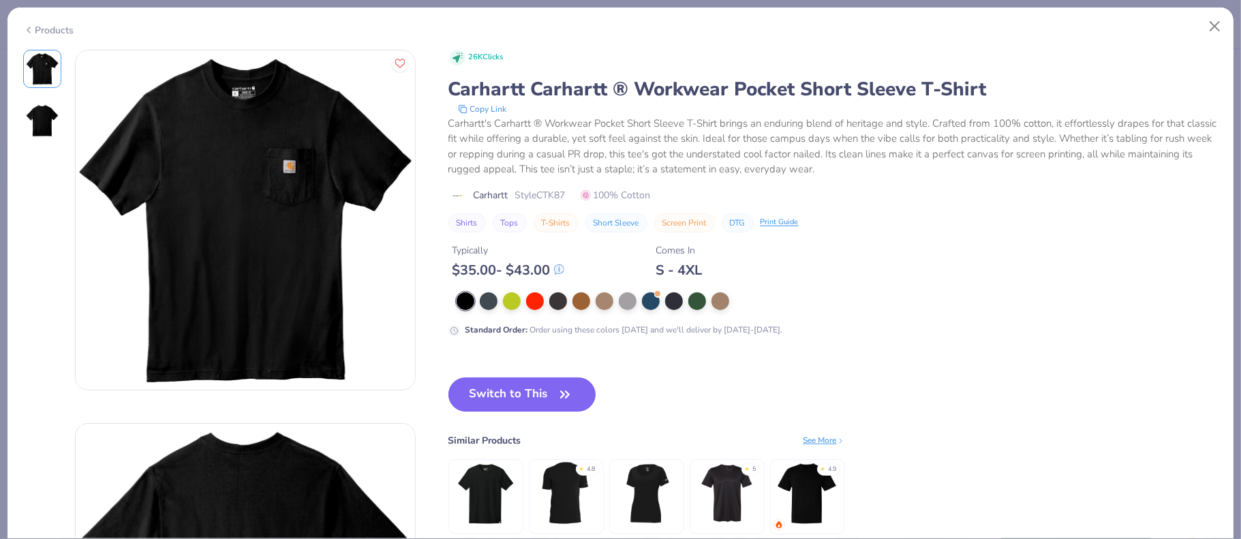
click at [523, 387] on button "Switch to This" at bounding box center [522, 395] width 148 height 34
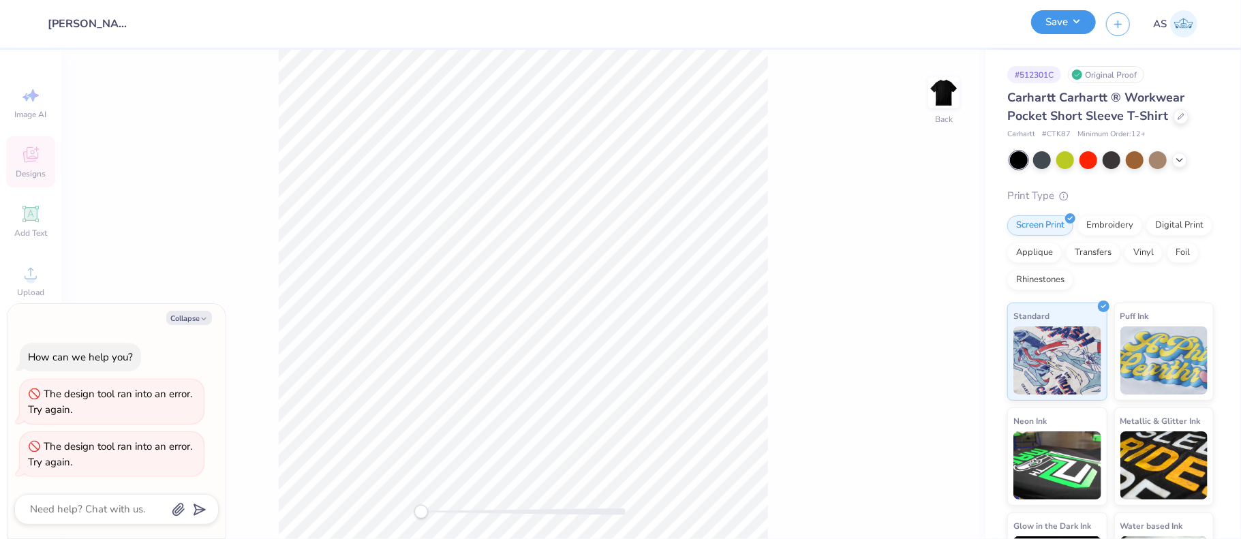
click at [1077, 26] on button "Save" at bounding box center [1063, 22] width 65 height 24
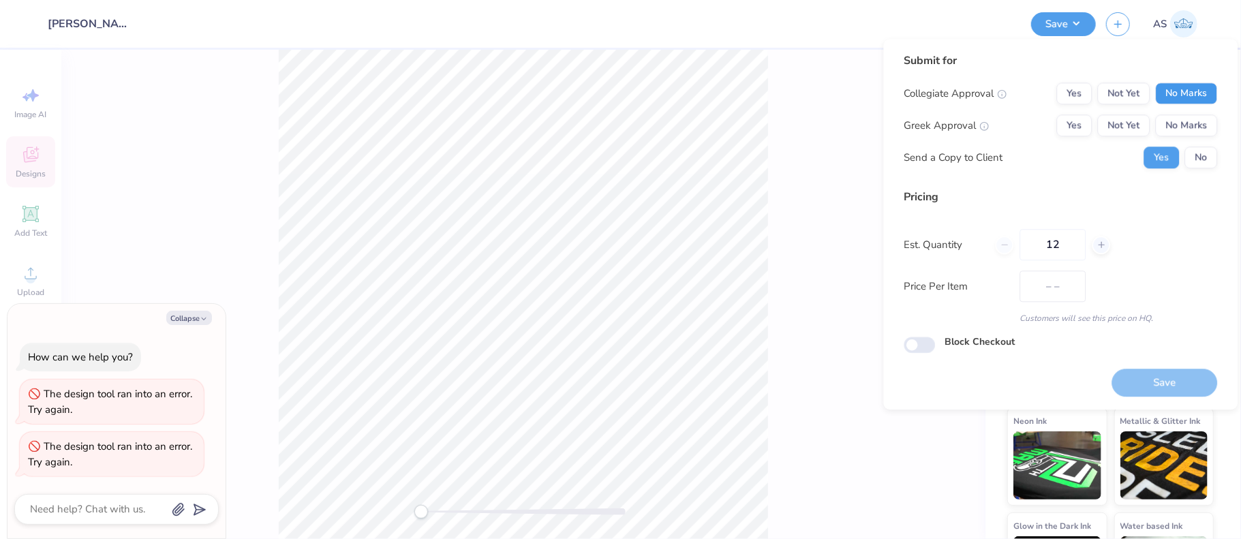
click at [1193, 101] on button "No Marks" at bounding box center [1186, 93] width 62 height 22
click at [1189, 122] on button "No Marks" at bounding box center [1186, 126] width 62 height 22
click at [1204, 158] on button "No" at bounding box center [1201, 158] width 33 height 22
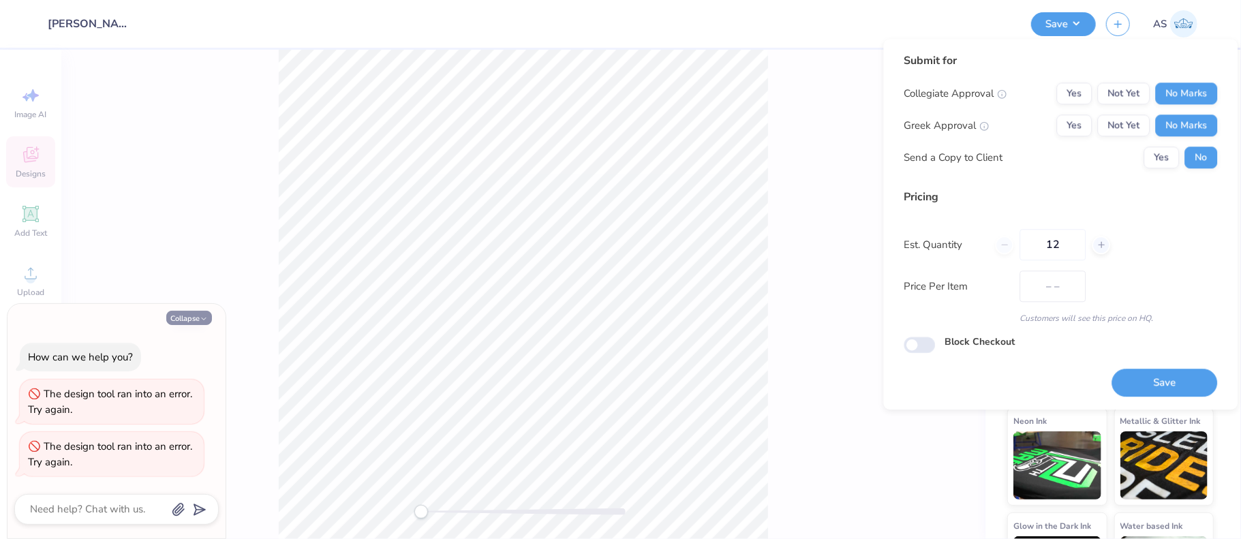
click at [185, 314] on button "Collapse" at bounding box center [189, 318] width 46 height 14
type textarea "x"
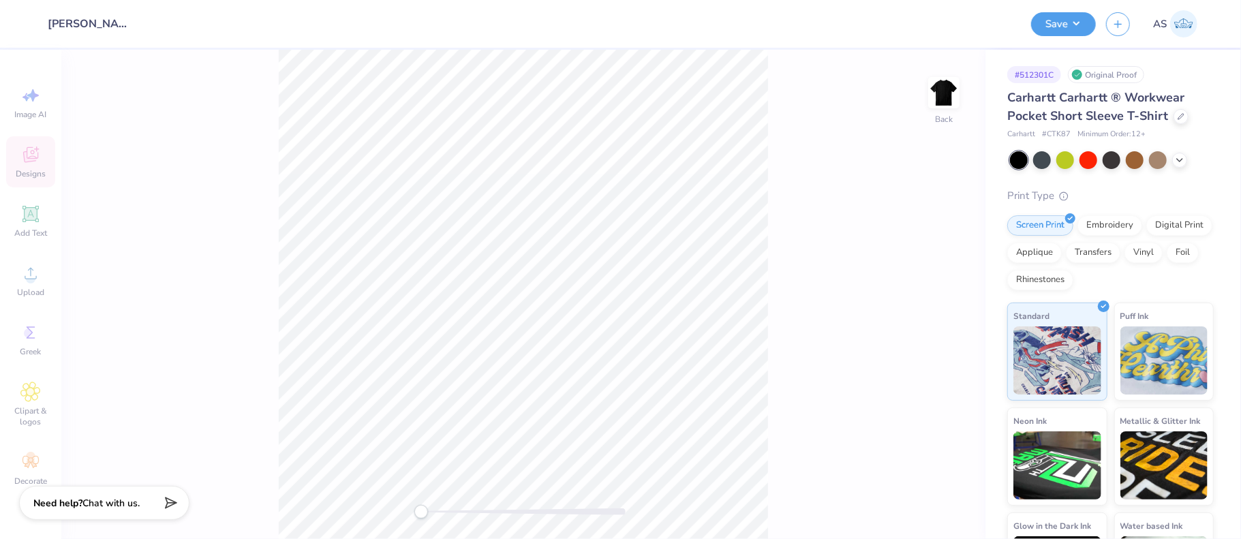
click at [27, 414] on div "Image AI Designs Add Text Upload Greek Clipart & logos Decorate" at bounding box center [30, 286] width 49 height 418
click at [33, 178] on div "Image AI Designs Add Text Upload Greek Clipart & logos Decorate" at bounding box center [30, 286] width 49 height 418
click at [22, 93] on div "Image AI Designs Add Text Upload Greek Clipart & logos Decorate" at bounding box center [30, 286] width 49 height 418
click at [22, 455] on div "Image AI Designs Add Text Upload Greek Clipart & logos Decorate" at bounding box center [30, 286] width 49 height 418
click at [932, 101] on img at bounding box center [944, 92] width 55 height 55
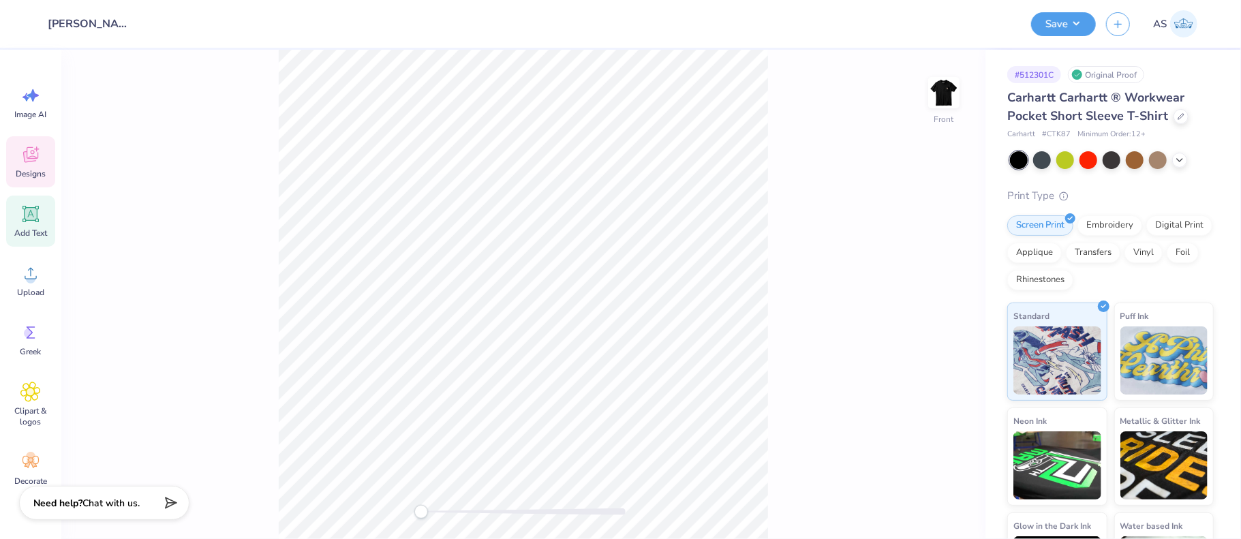
click at [36, 210] on icon at bounding box center [30, 214] width 16 height 16
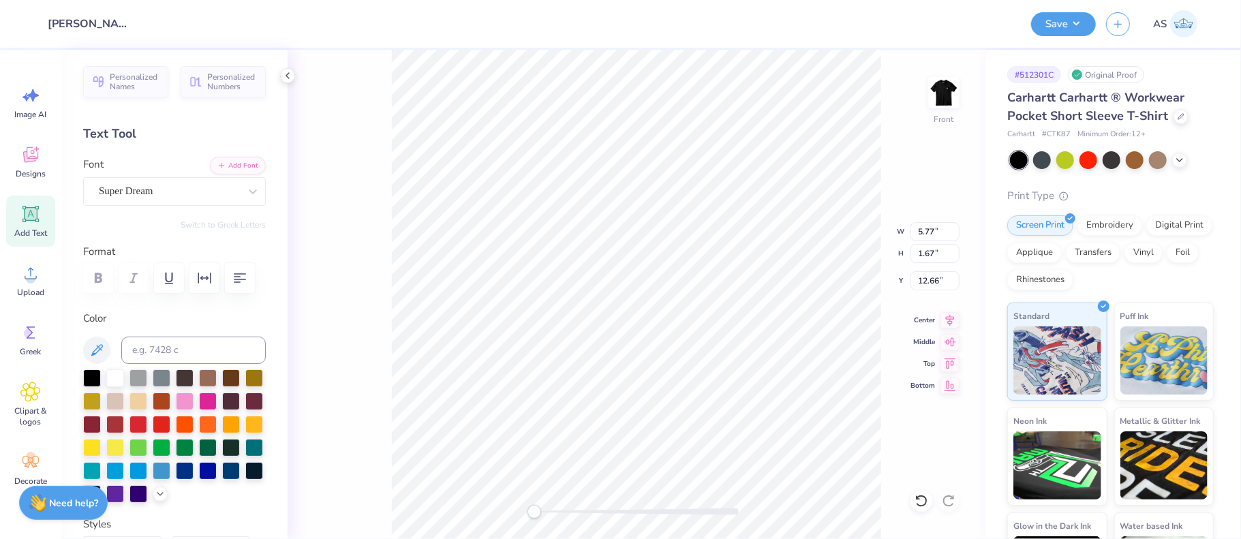
type input "1.26"
type input "0.36"
type input "13.97"
type textarea "a"
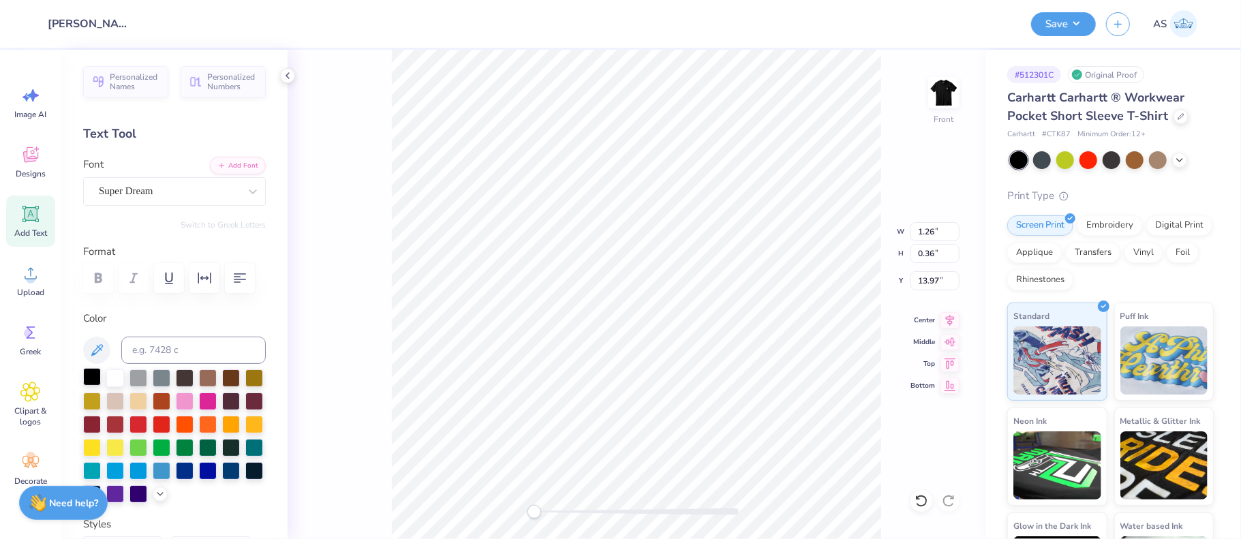
click at [93, 378] on div at bounding box center [92, 377] width 18 height 18
click at [1075, 26] on button "Save" at bounding box center [1063, 22] width 65 height 24
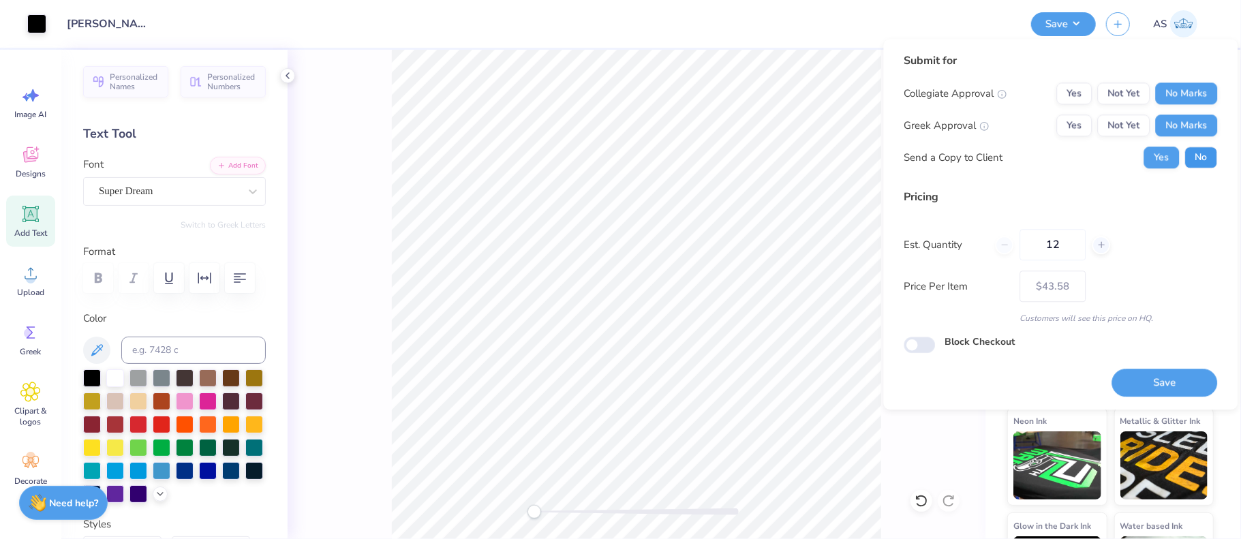
click at [1196, 158] on button "No" at bounding box center [1201, 158] width 33 height 22
click at [1161, 389] on button "Save" at bounding box center [1165, 383] width 106 height 28
type input "– –"
